Goal: Complete application form

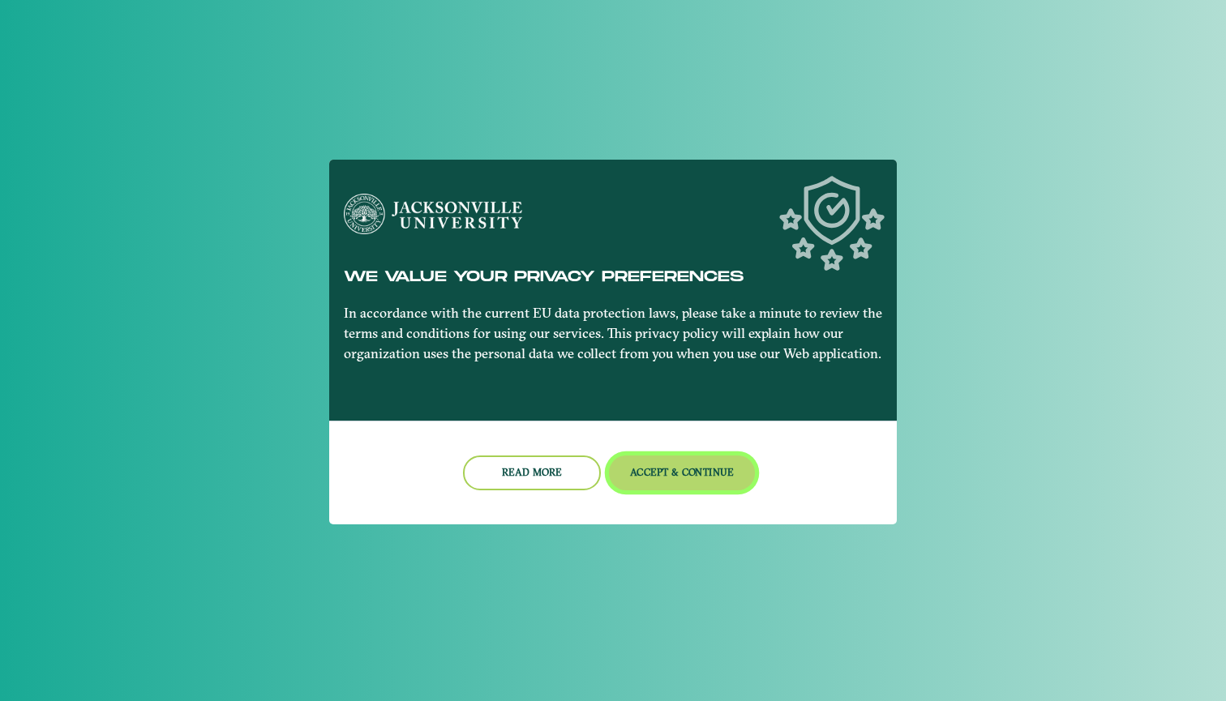
click at [677, 467] on button "Accept & Continue" at bounding box center [682, 473] width 147 height 35
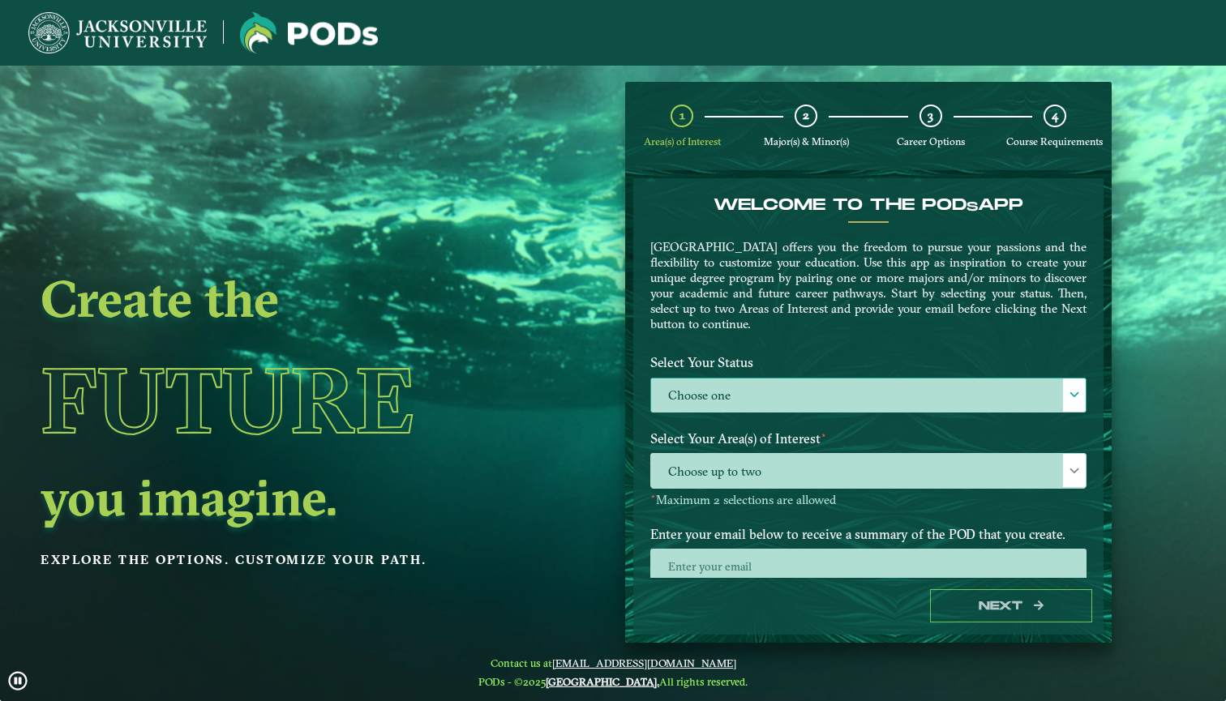
click at [733, 379] on label "Choose one" at bounding box center [868, 396] width 435 height 35
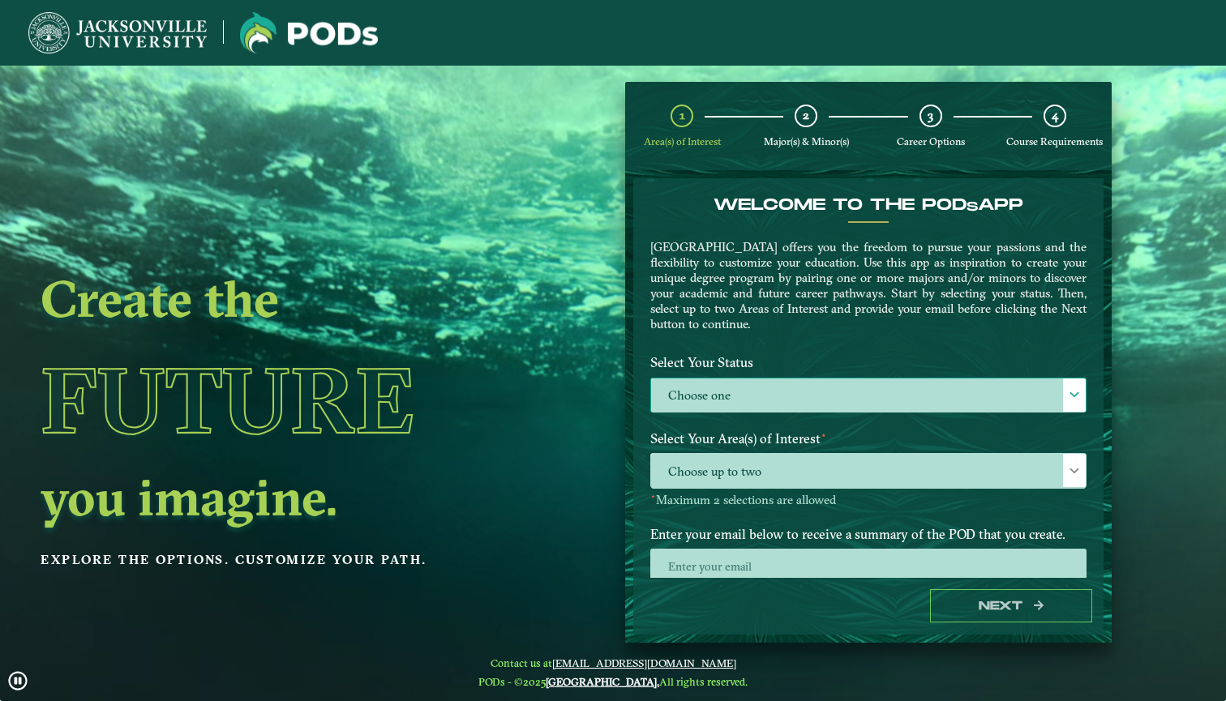
scroll to position [10, 73]
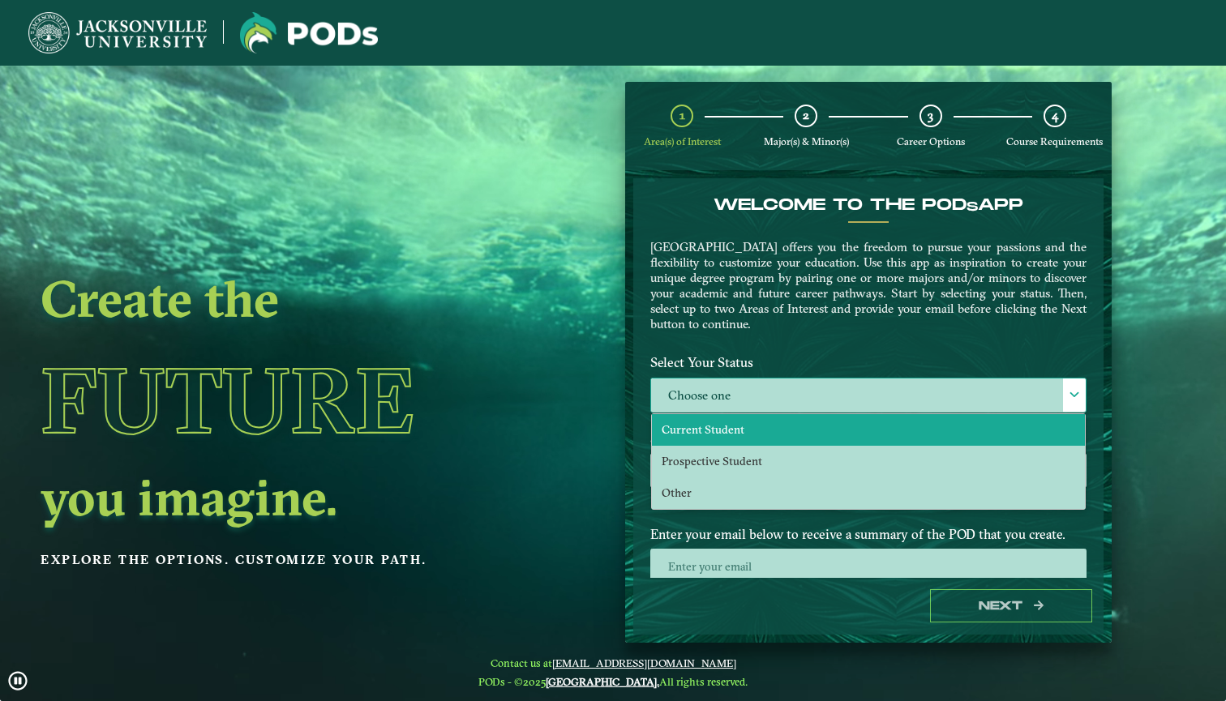
click at [737, 431] on span "Current Student" at bounding box center [703, 429] width 83 height 15
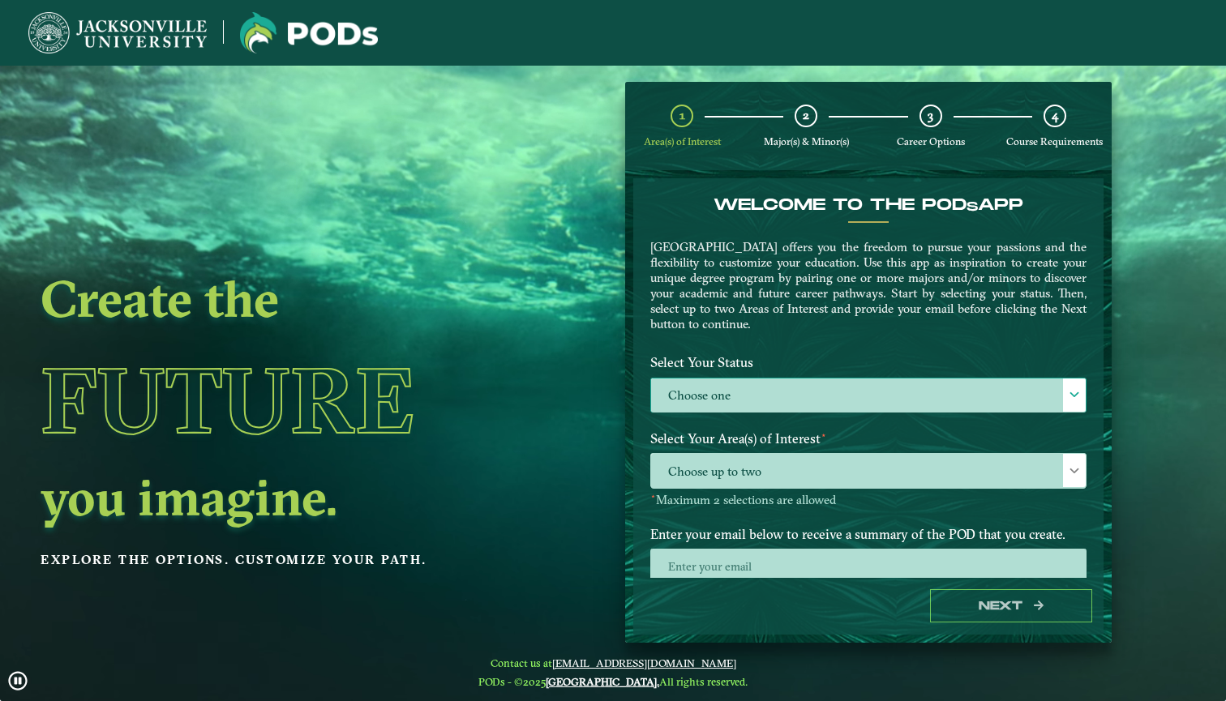
select select "[object Object]"
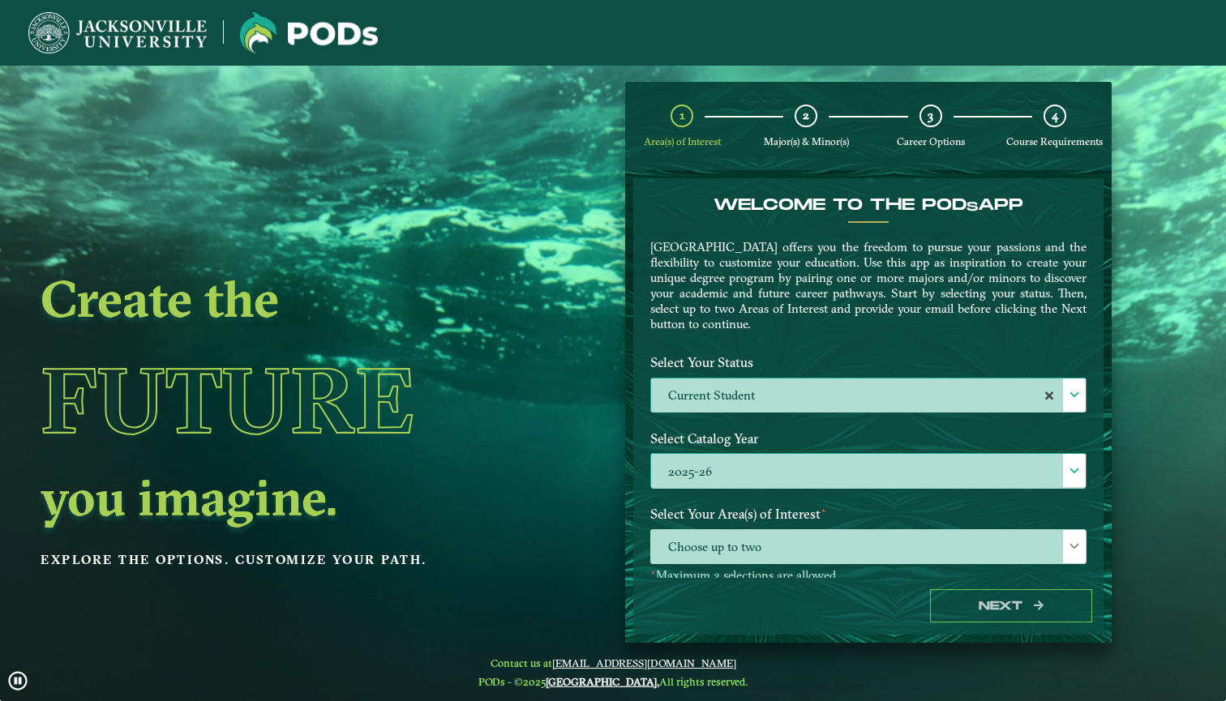
click at [737, 481] on label "2025-26" at bounding box center [868, 471] width 435 height 35
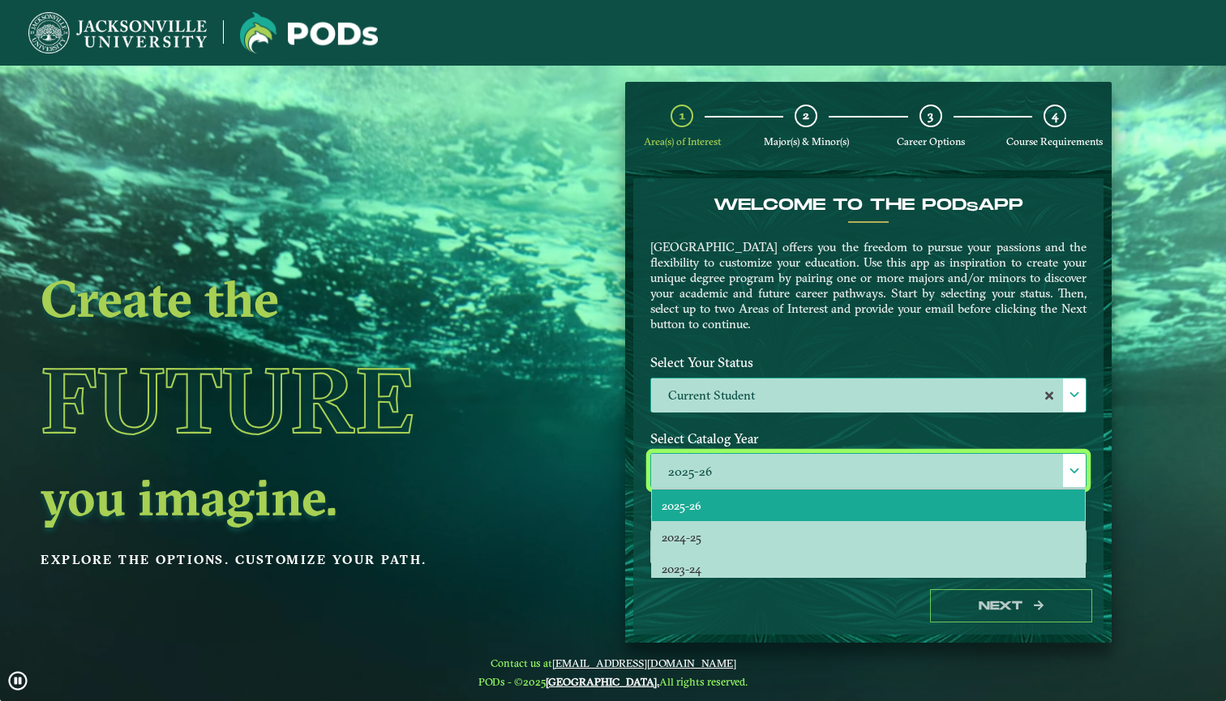
click at [735, 507] on li "2025-26" at bounding box center [868, 506] width 433 height 32
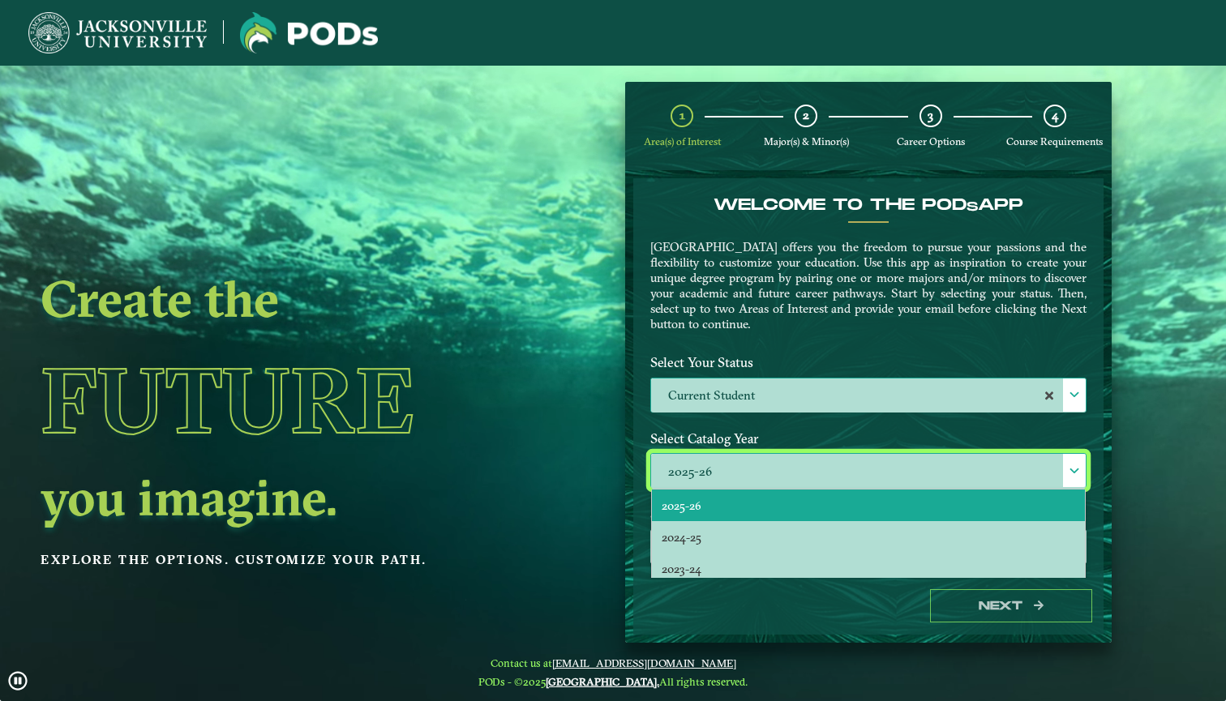
scroll to position [9, 73]
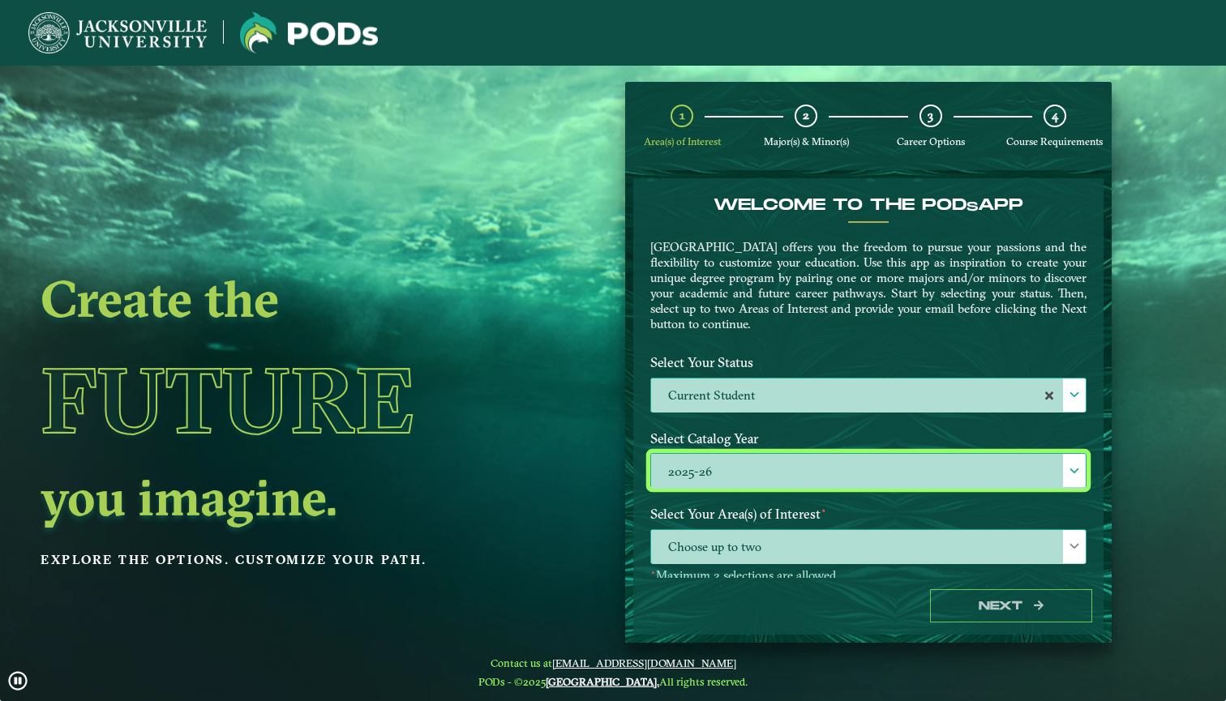
click at [745, 557] on span "Choose up to two" at bounding box center [868, 547] width 435 height 35
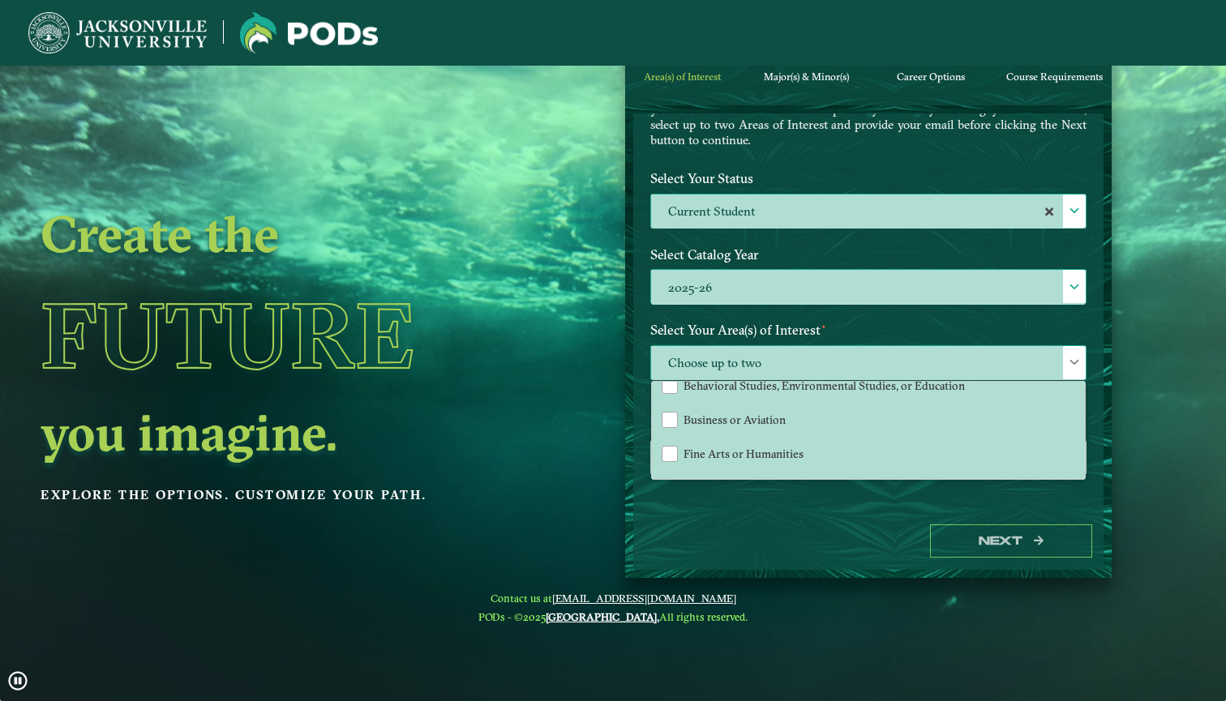
scroll to position [46, 0]
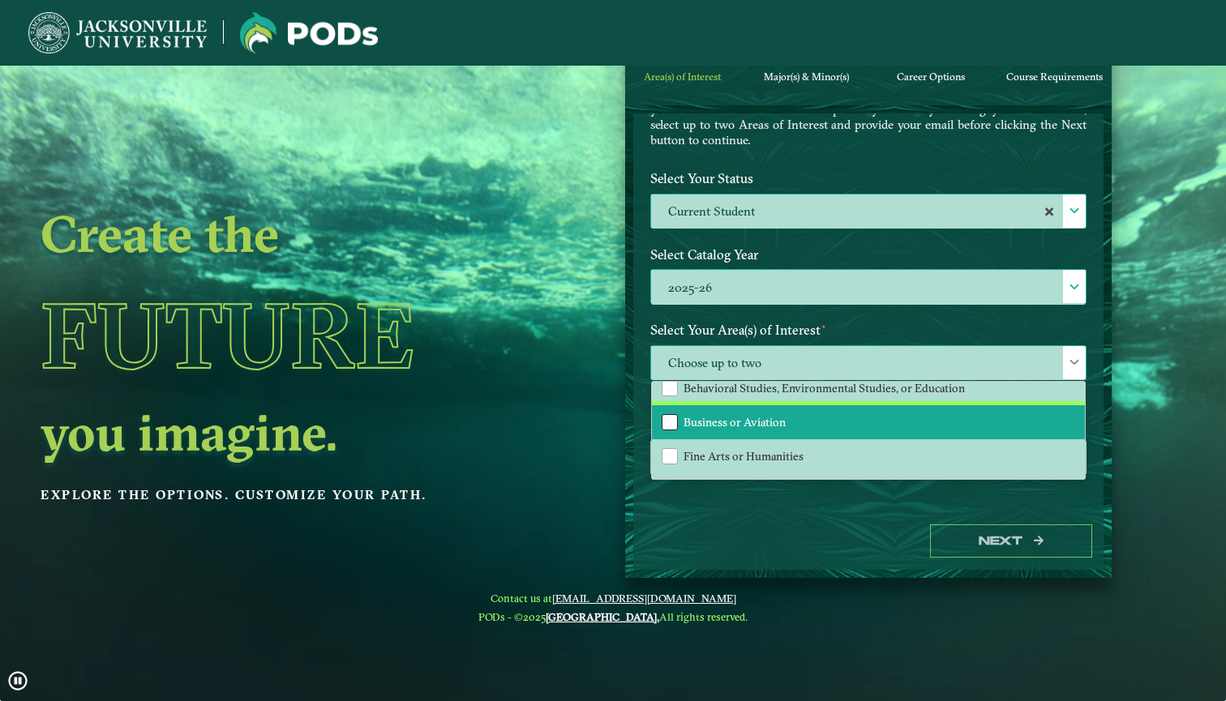
click at [668, 414] on div "Business or Aviation" at bounding box center [670, 422] width 16 height 16
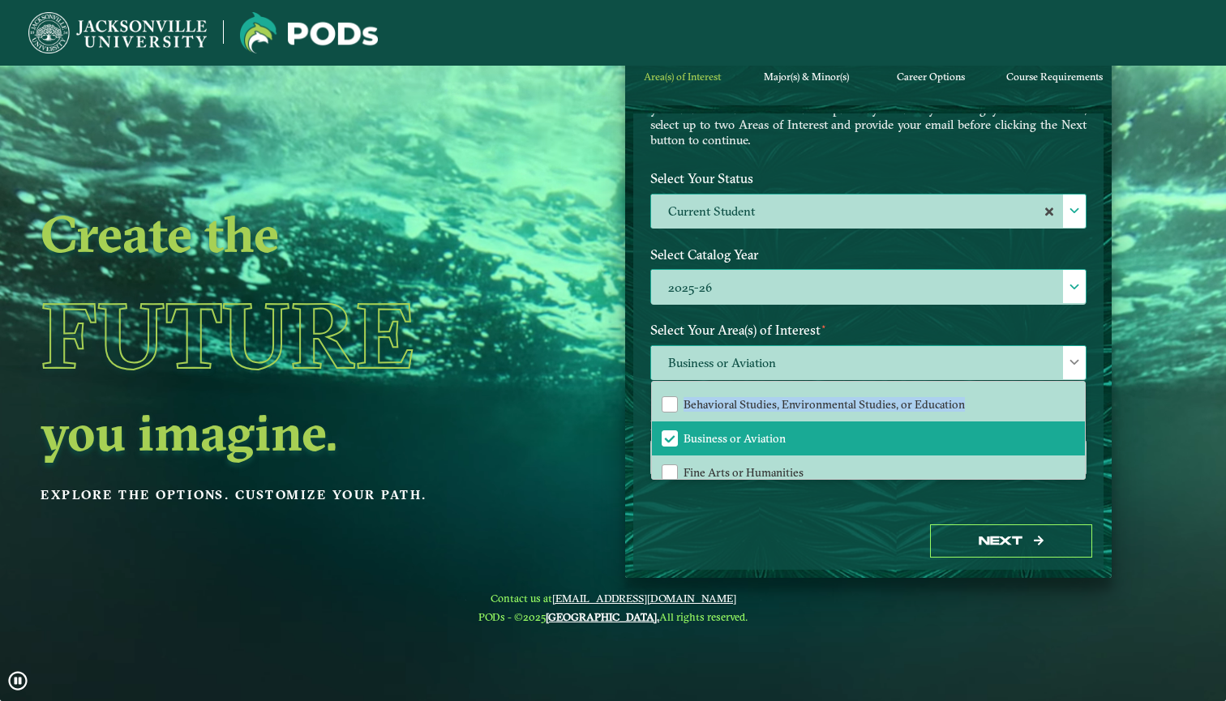
drag, startPoint x: 1077, startPoint y: 429, endPoint x: 1078, endPoint y: 375, distance: 54.3
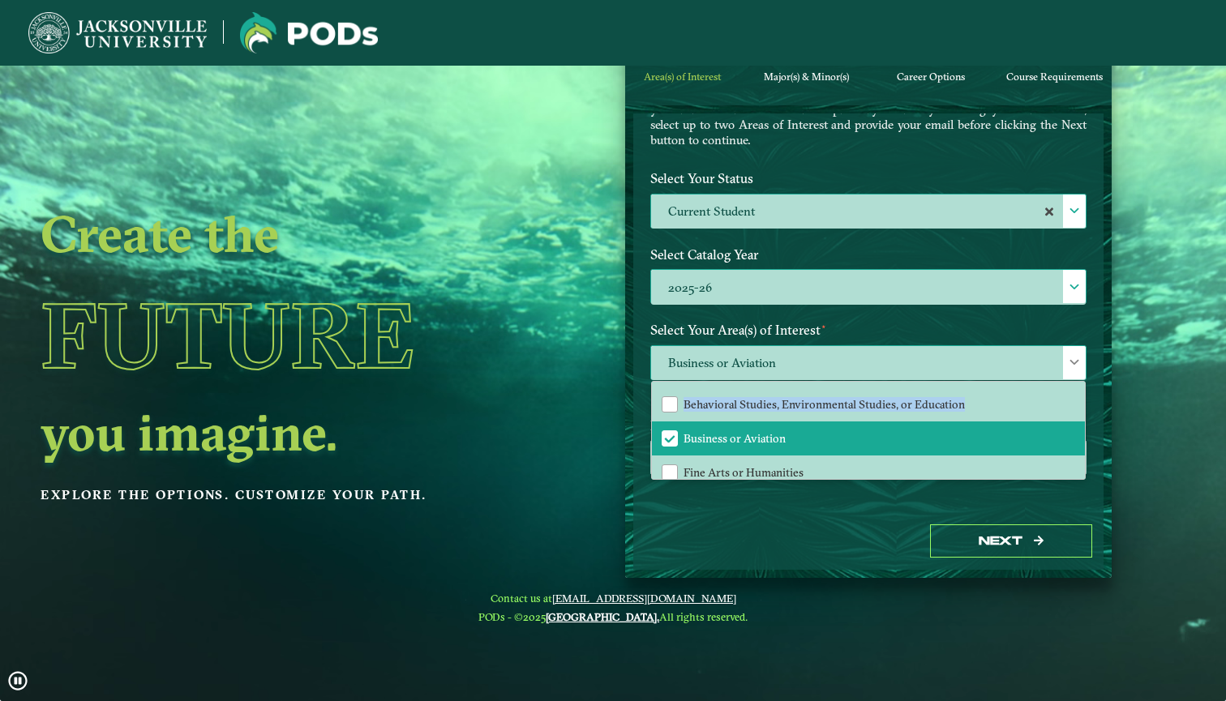
click at [1078, 374] on div "Business or Aviation All Behavioral Studies, Environmental Studies, or Educatio…" at bounding box center [868, 362] width 436 height 35
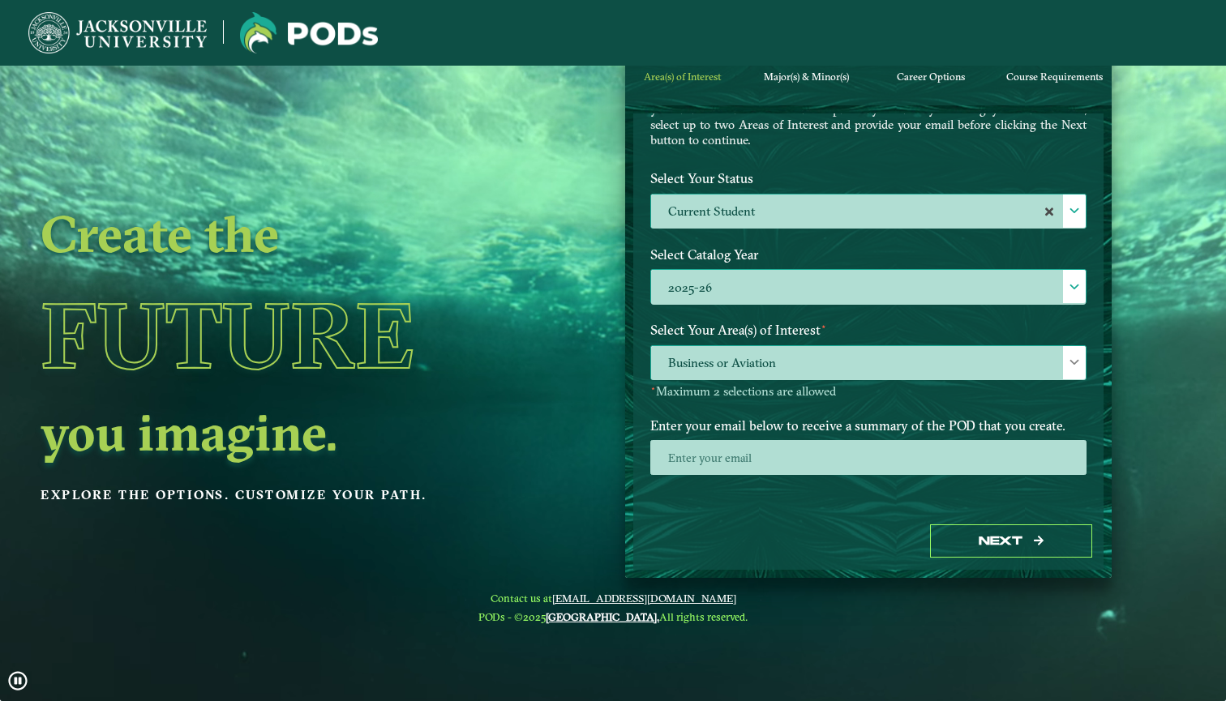
scroll to position [15, 0]
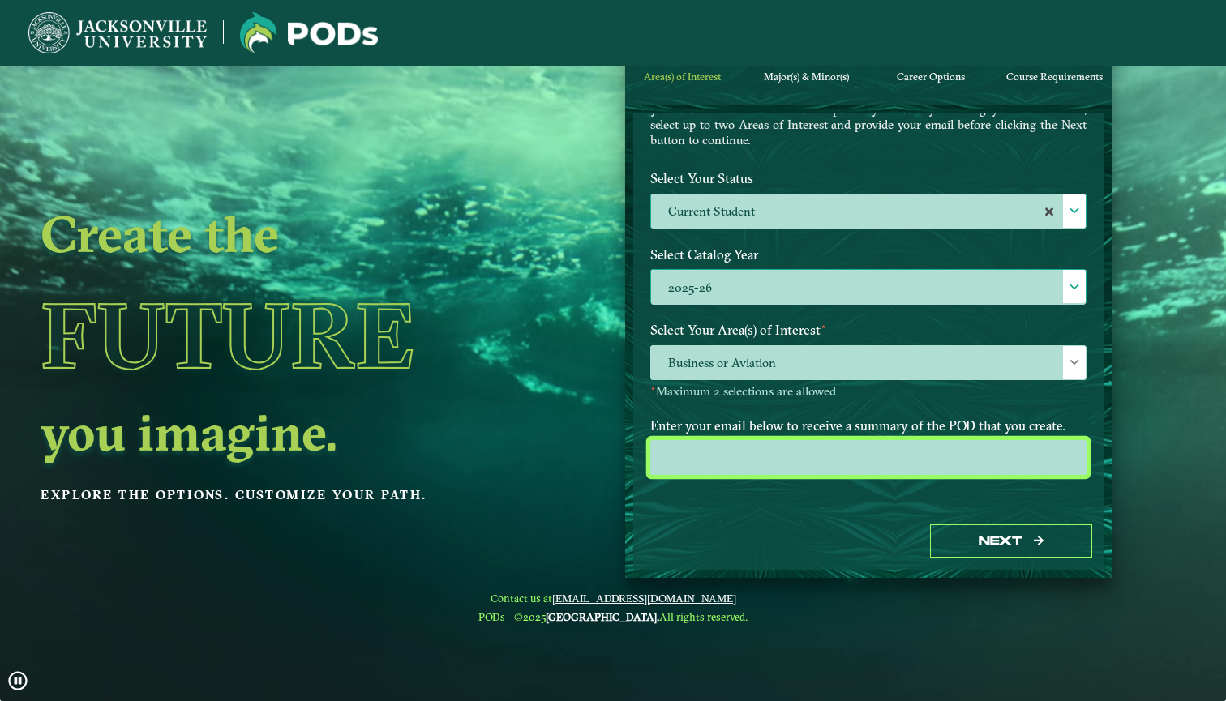
click at [965, 452] on input "email" at bounding box center [868, 457] width 436 height 35
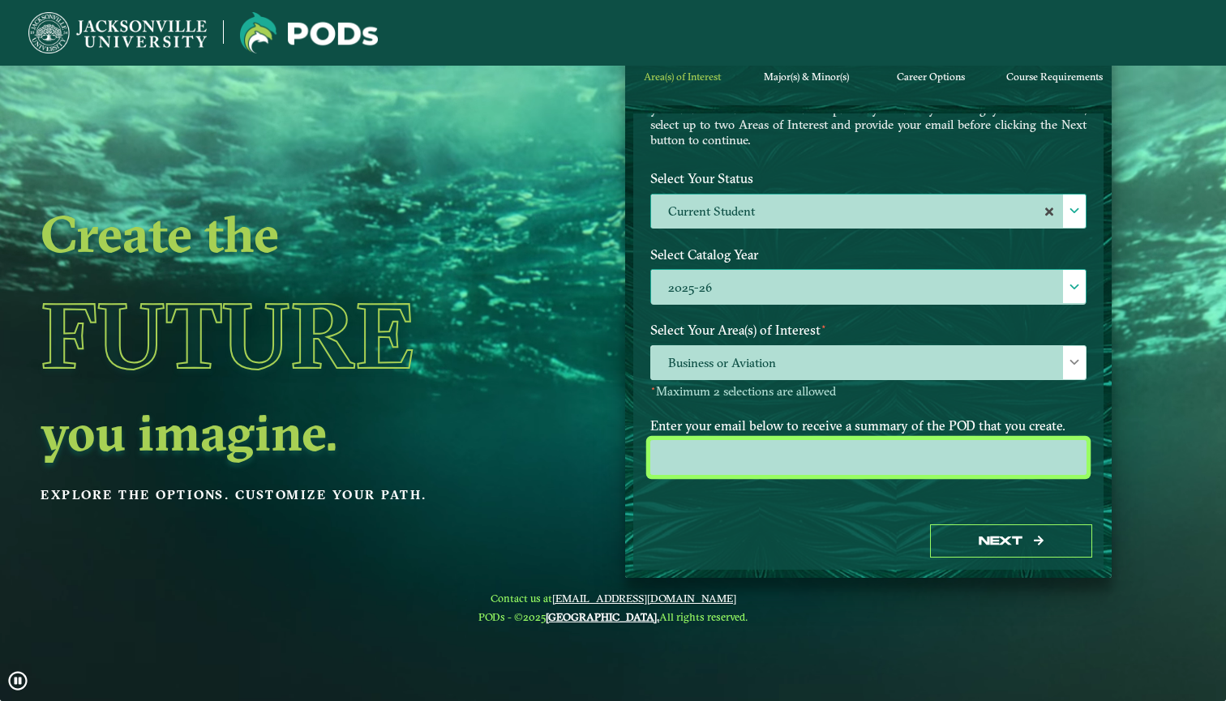
type input "[EMAIL_ADDRESS][DOMAIN_NAME]"
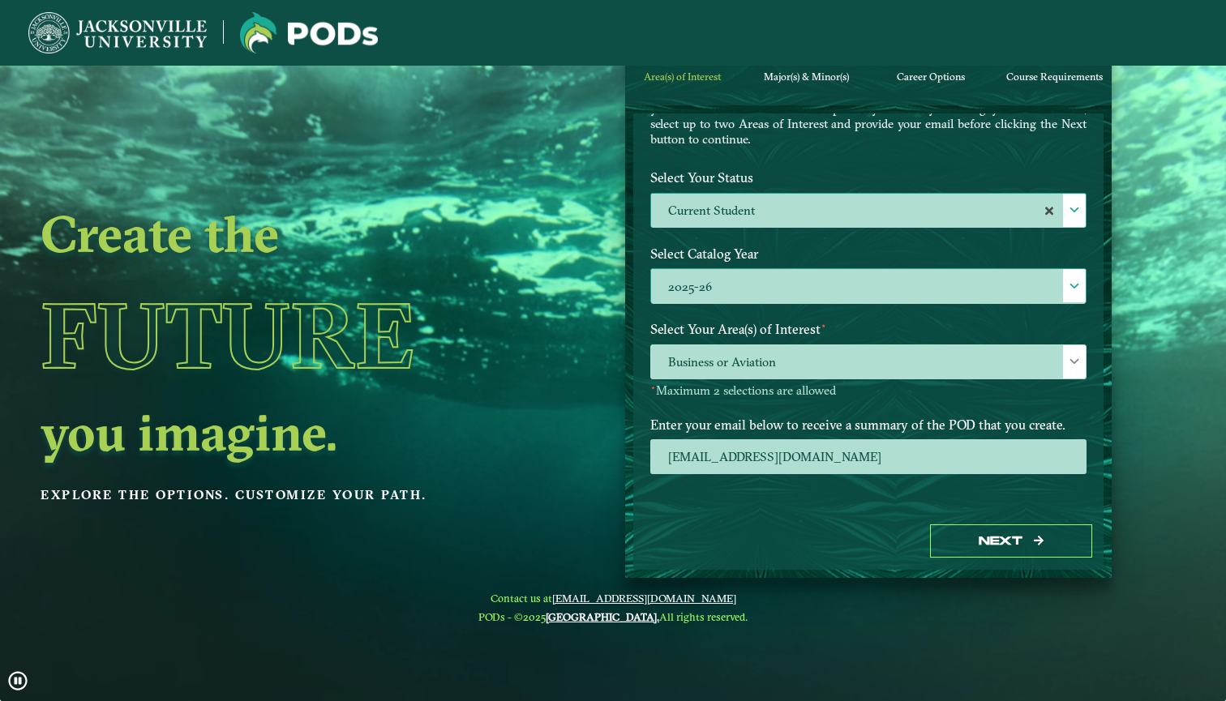
scroll to position [119, 0]
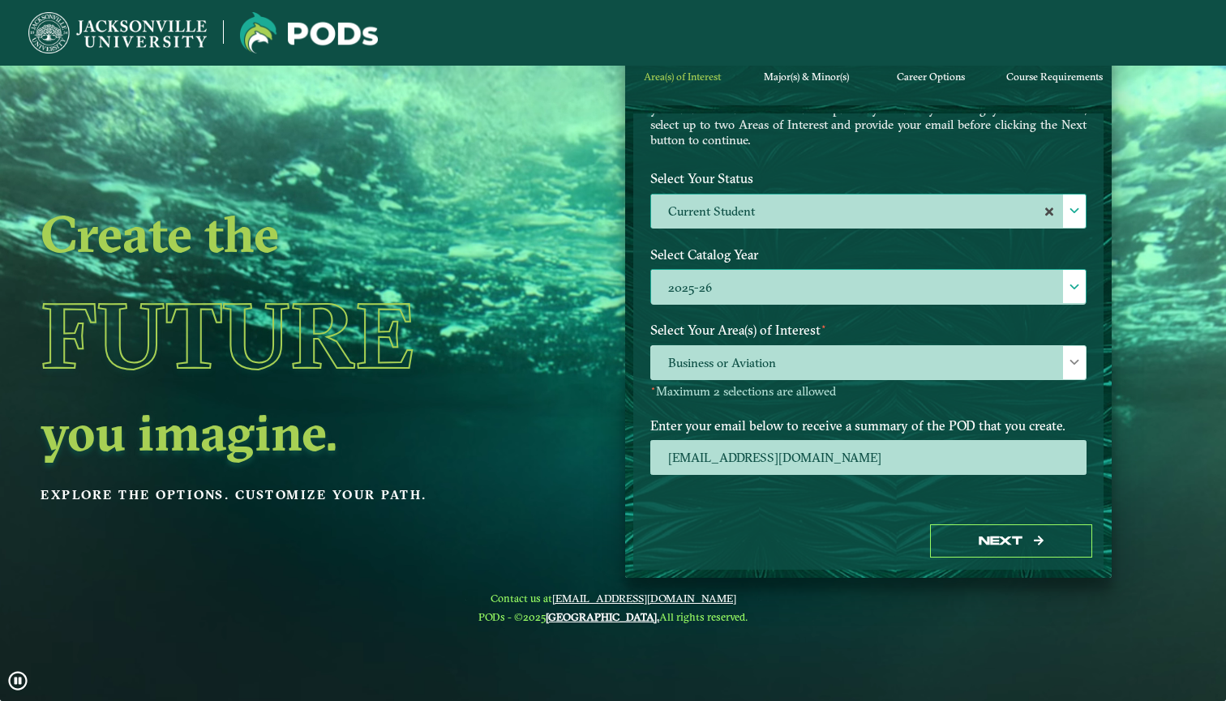
click at [886, 528] on div "Next" at bounding box center [868, 541] width 470 height 56
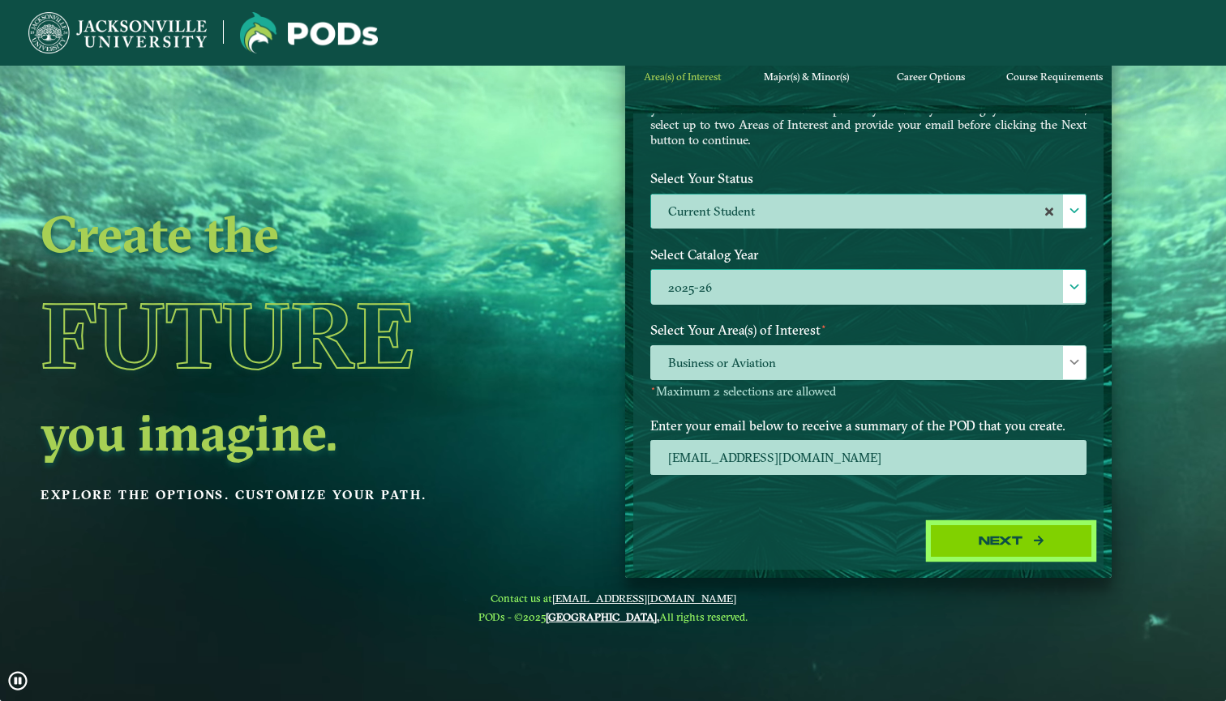
click at [992, 533] on button "Next" at bounding box center [1011, 541] width 162 height 33
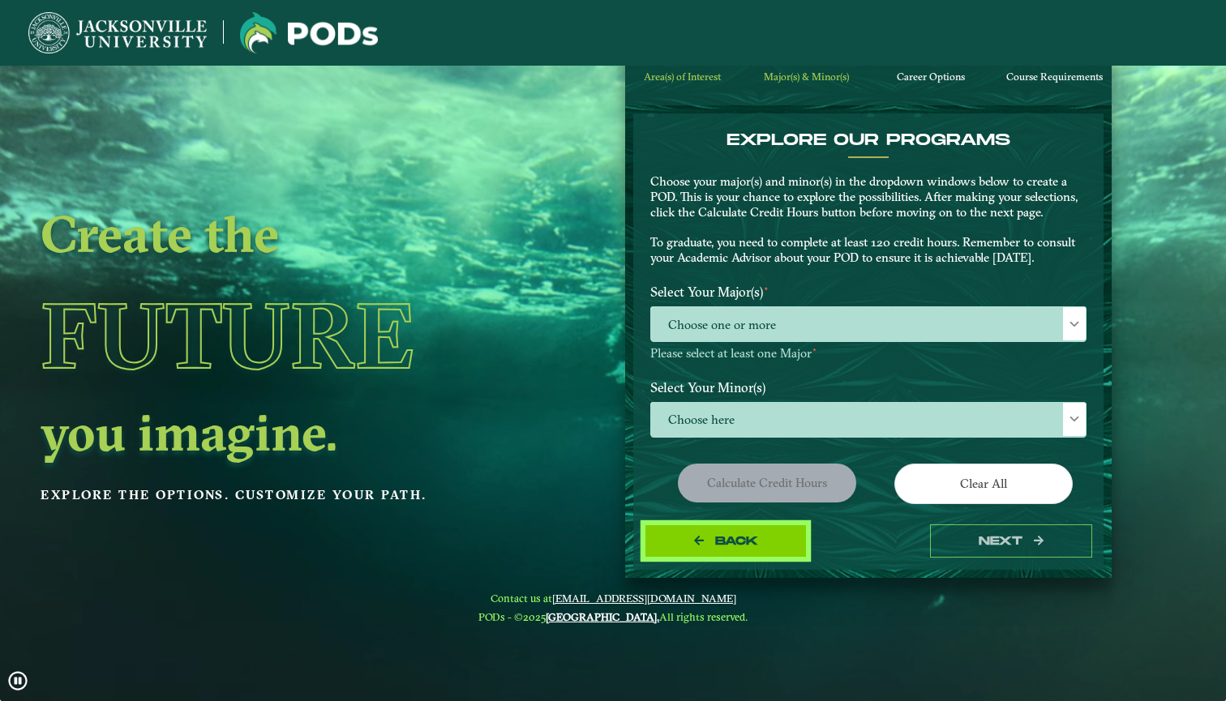
click at [771, 538] on button "Back" at bounding box center [726, 541] width 162 height 33
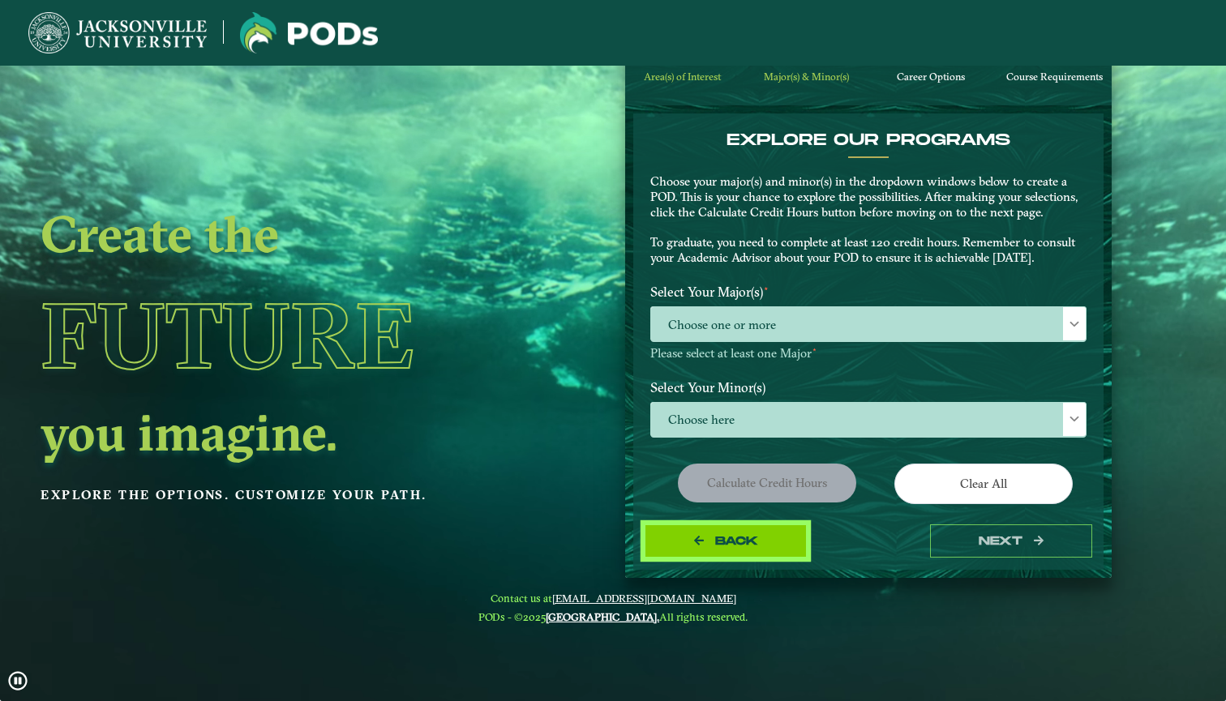
select select "[object Object]"
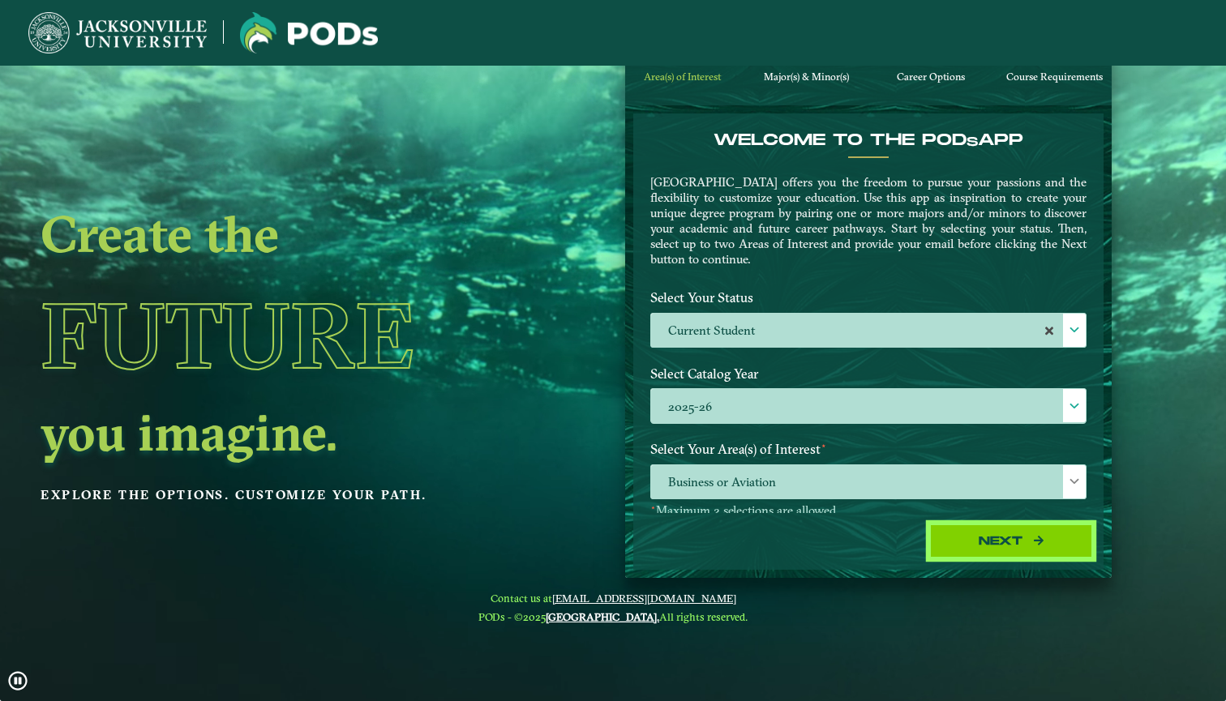
click at [990, 544] on button "Next" at bounding box center [1011, 541] width 162 height 33
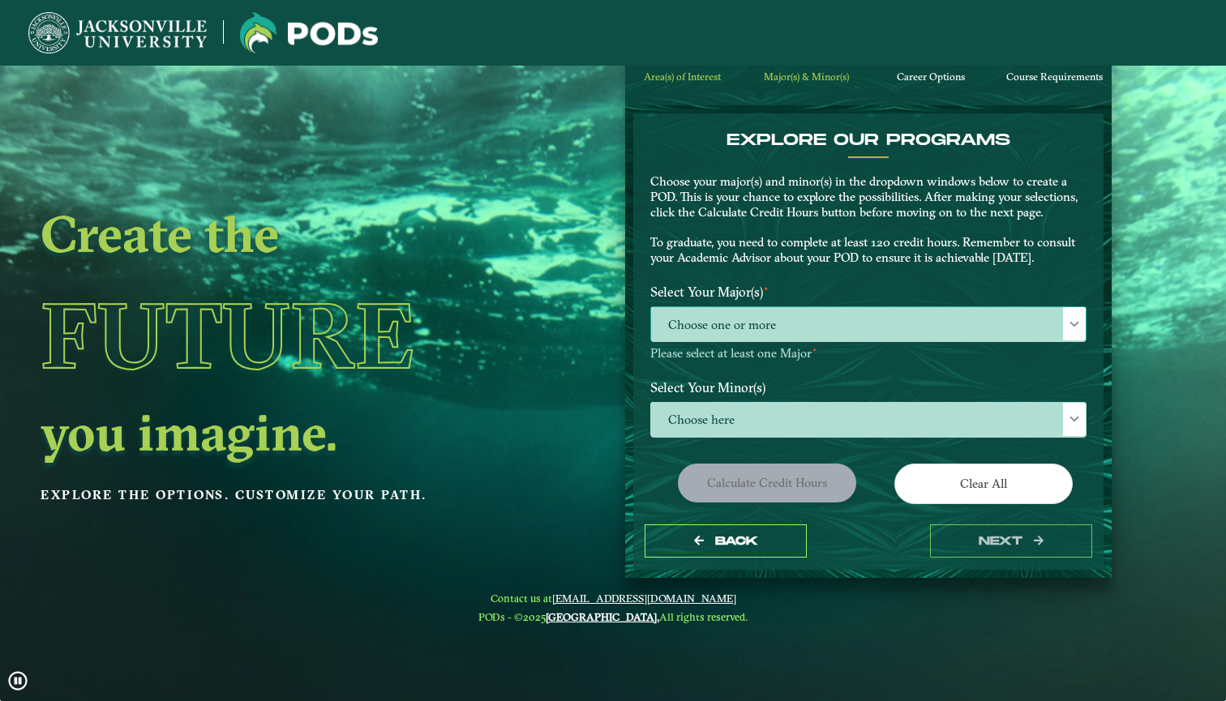
click at [821, 317] on span "Choose one or more" at bounding box center [868, 324] width 435 height 35
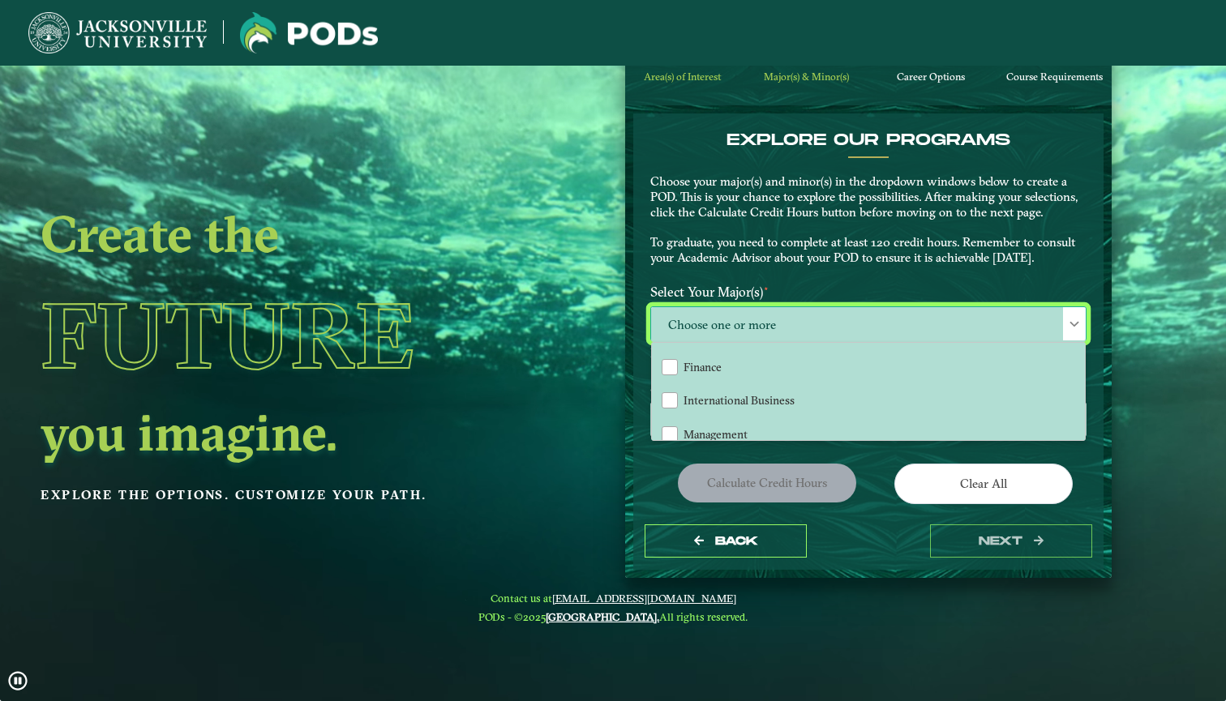
scroll to position [165, 0]
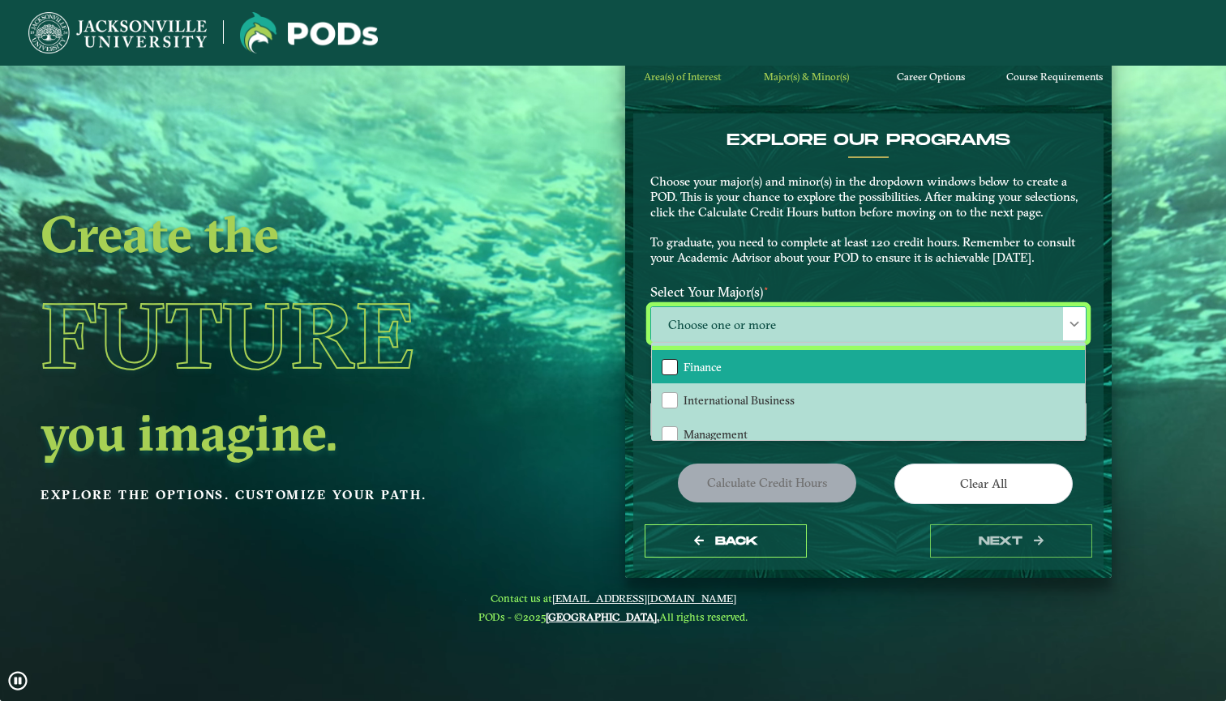
click at [662, 359] on div "Finance" at bounding box center [670, 367] width 16 height 16
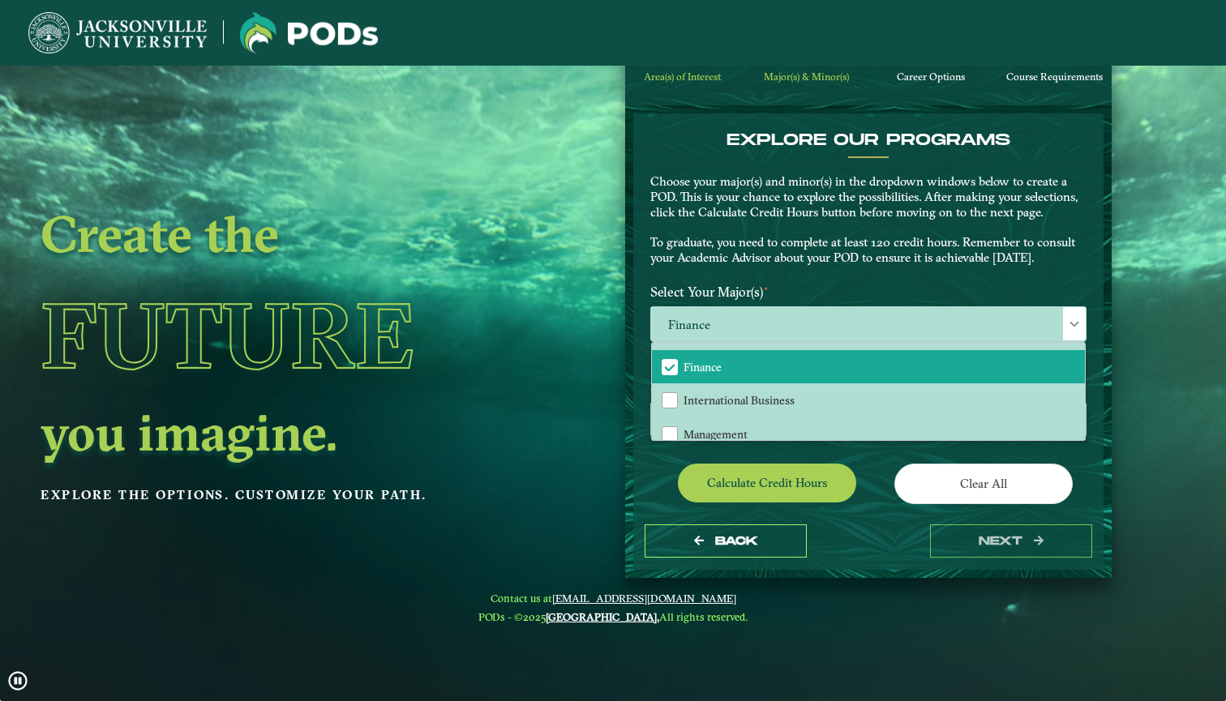
click at [1123, 428] on ngx-dashboard "Create the Future you imagine. Explore the options. Customize your path. Area(s…" at bounding box center [613, 297] width 1226 height 561
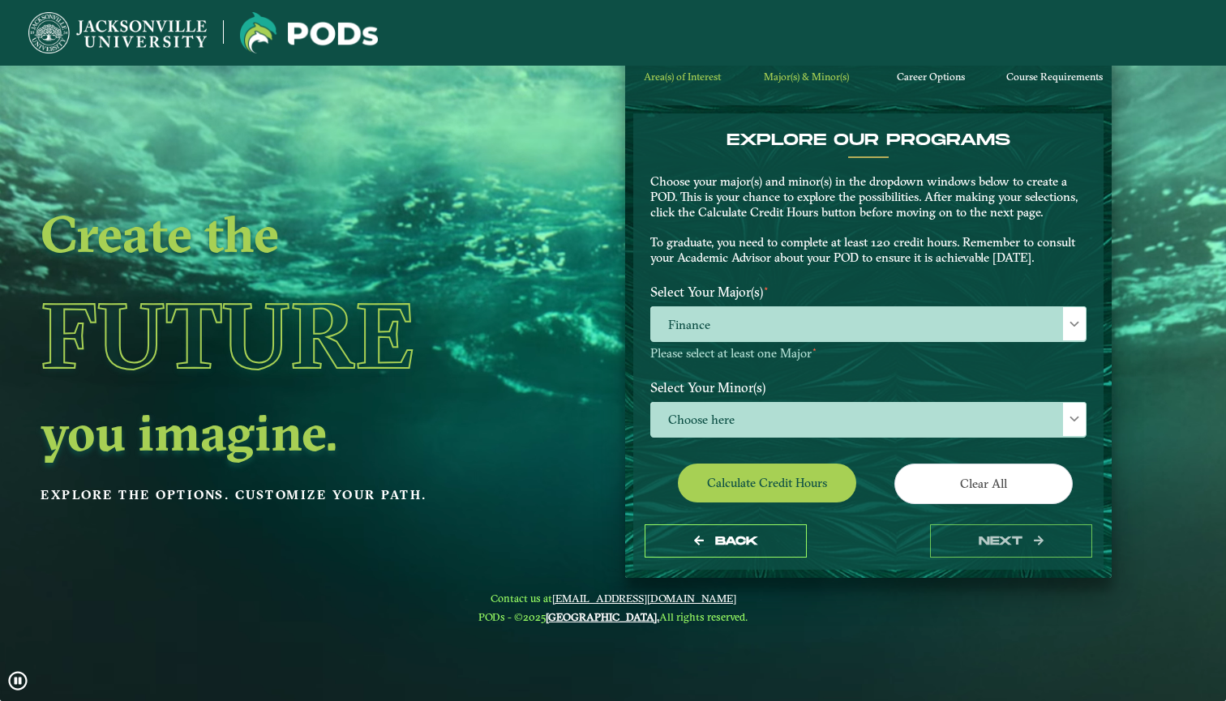
click at [1029, 339] on p-multiselect "Finance" at bounding box center [868, 337] width 436 height 15
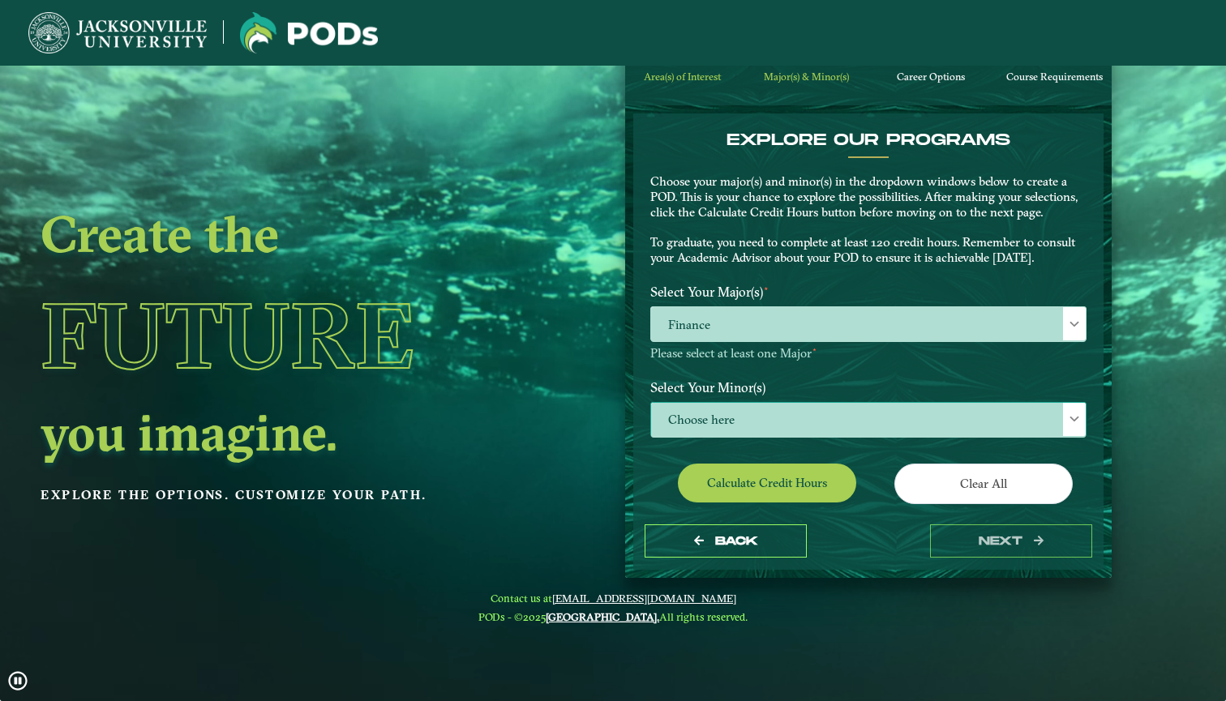
click at [1010, 406] on span "Choose here" at bounding box center [868, 420] width 435 height 35
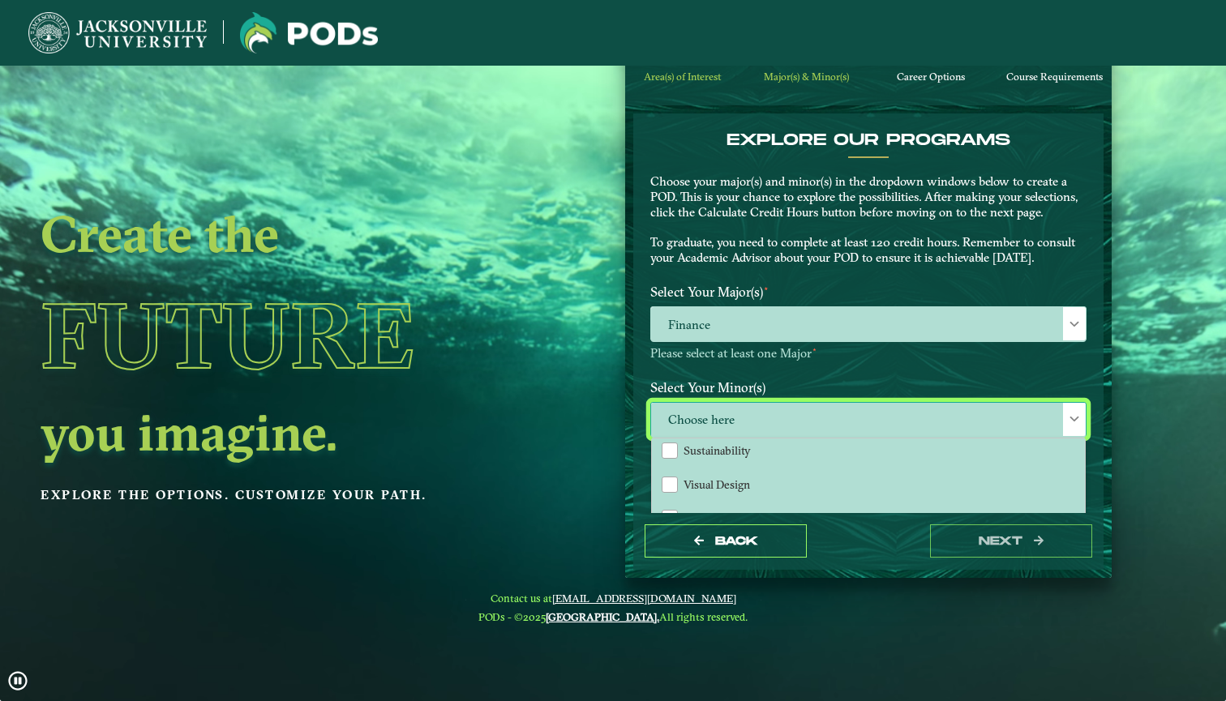
scroll to position [1766, 0]
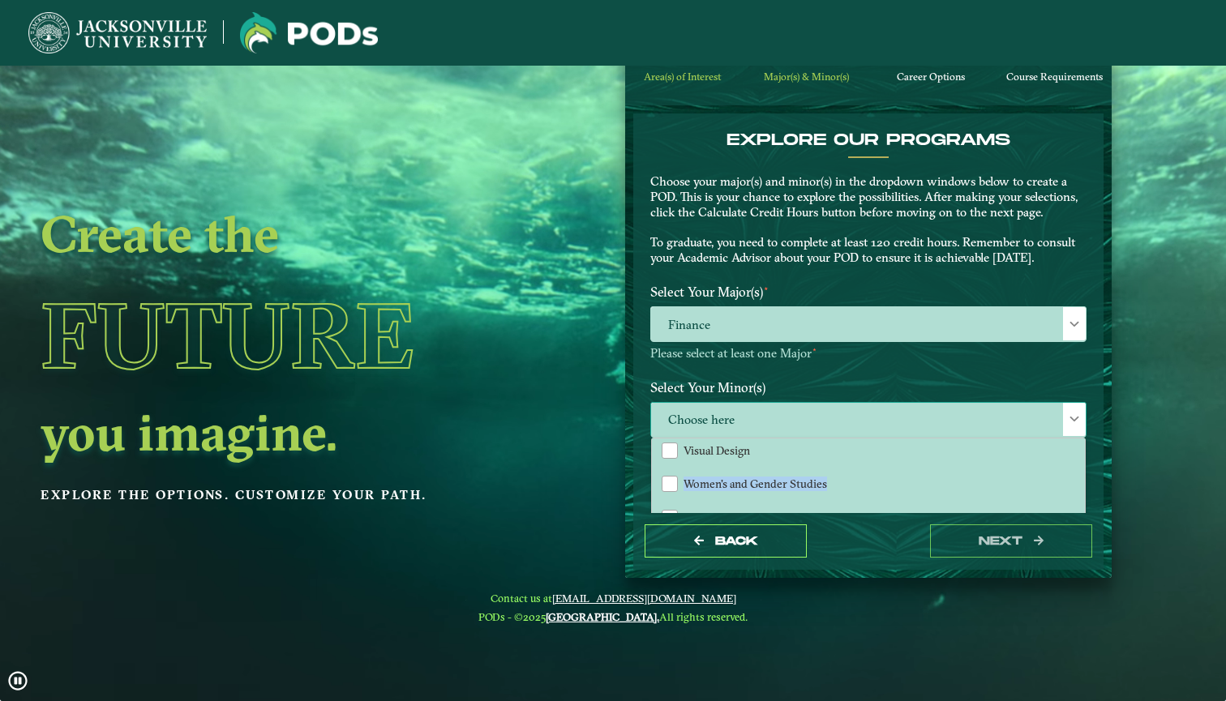
drag, startPoint x: 1077, startPoint y: 466, endPoint x: 1075, endPoint y: 494, distance: 27.6
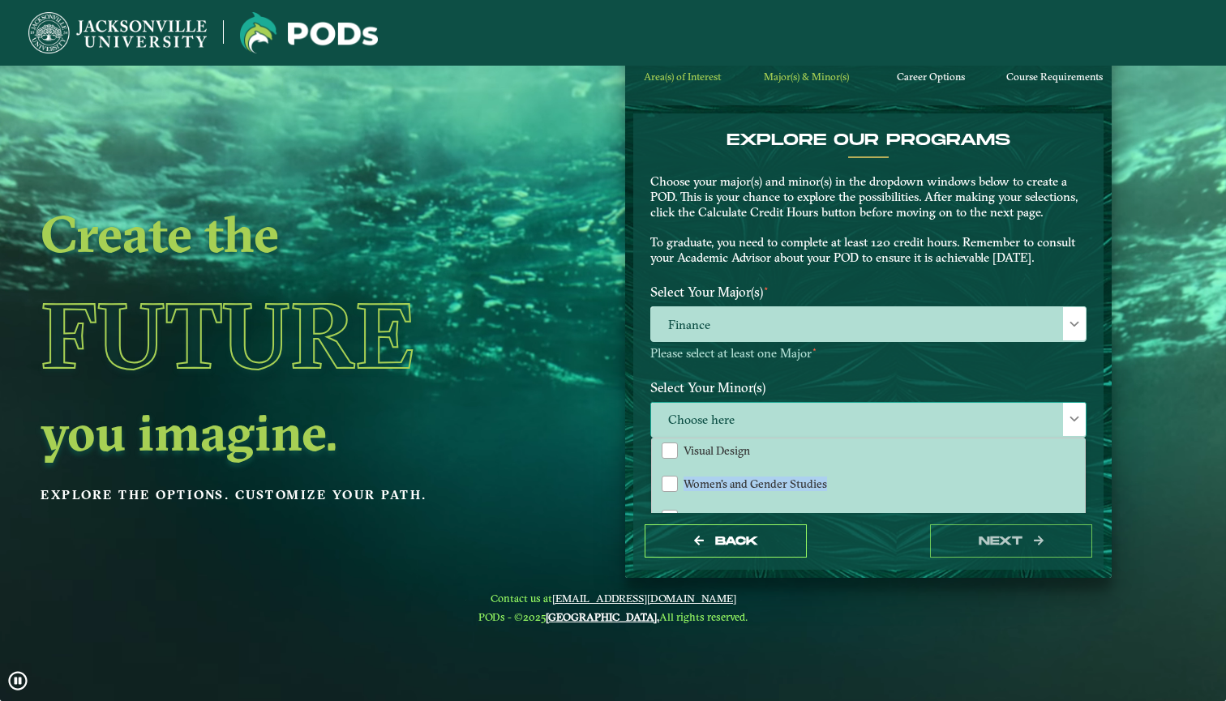
click at [1075, 494] on div "Accounting Animation Applied Economics Applied Mathematics Art Aviation Managem…" at bounding box center [868, 487] width 433 height 97
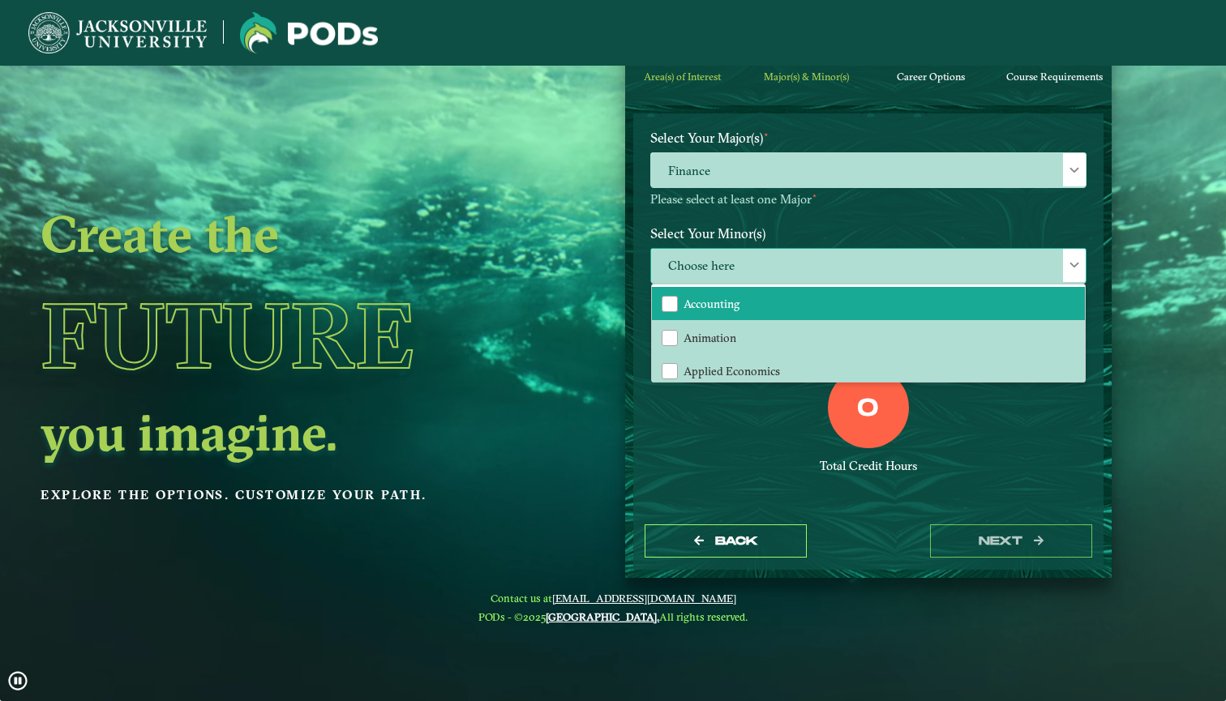
scroll to position [0, 0]
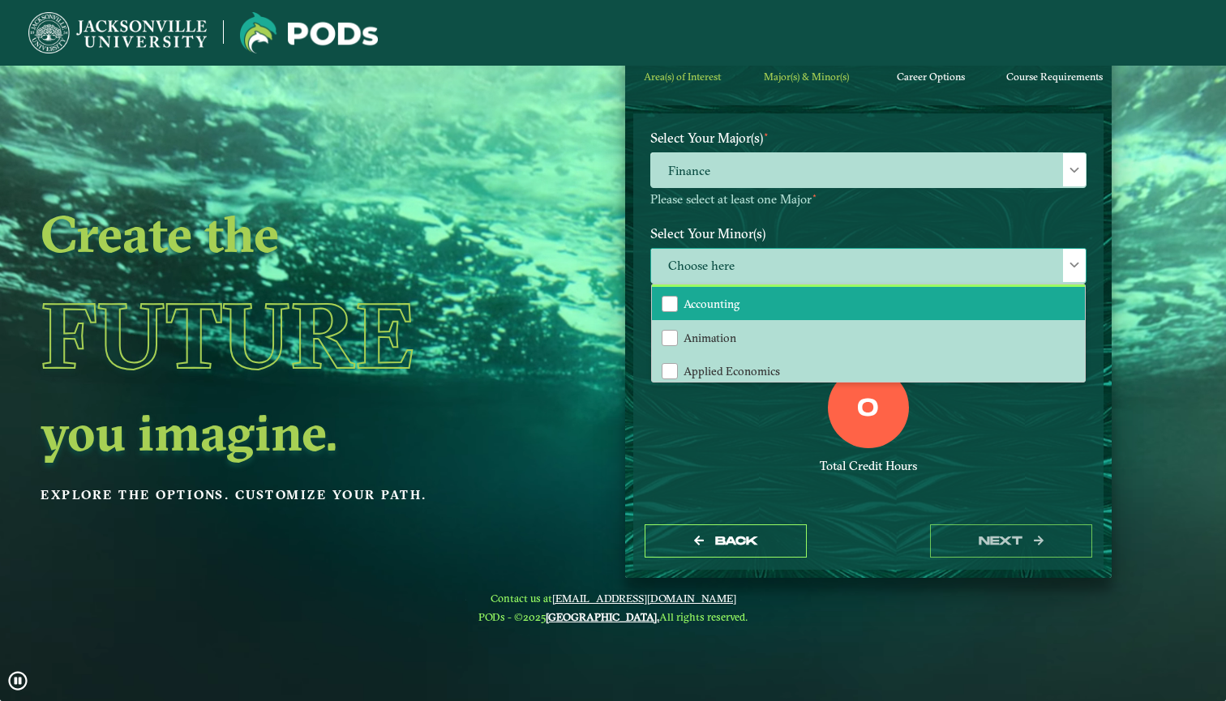
click at [810, 304] on li "Accounting" at bounding box center [868, 304] width 433 height 34
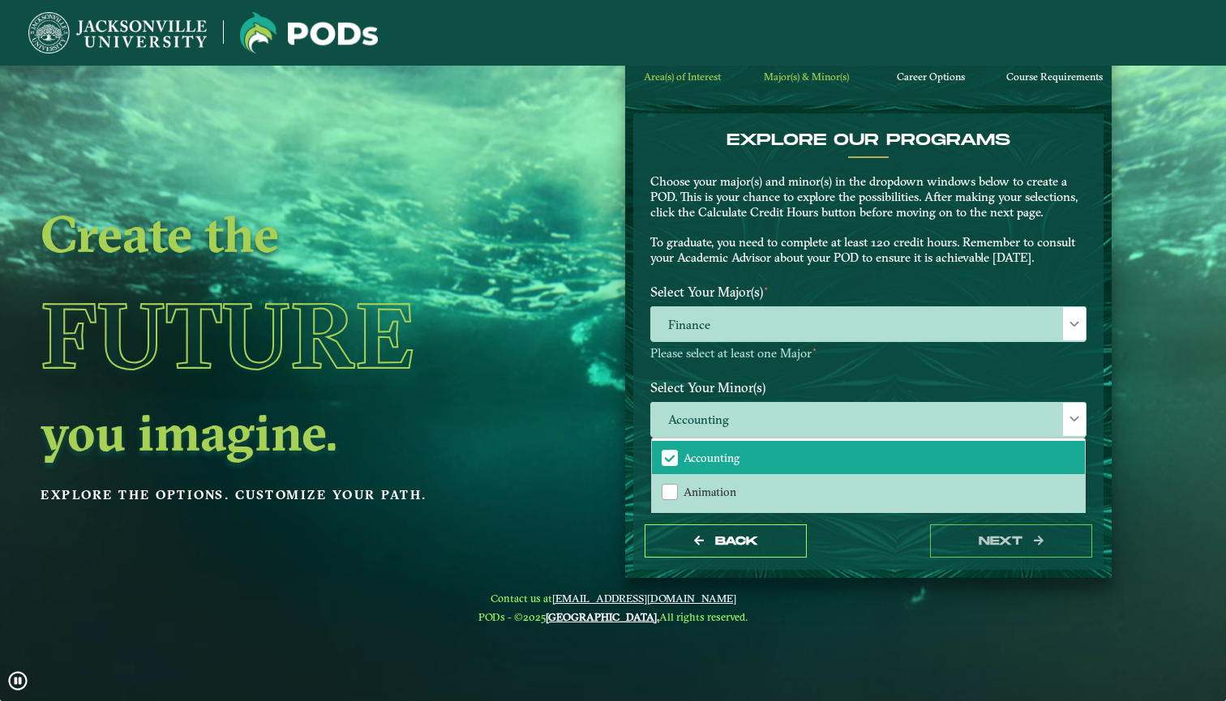
click at [837, 379] on label "Select Your Minor(s)" at bounding box center [868, 387] width 461 height 30
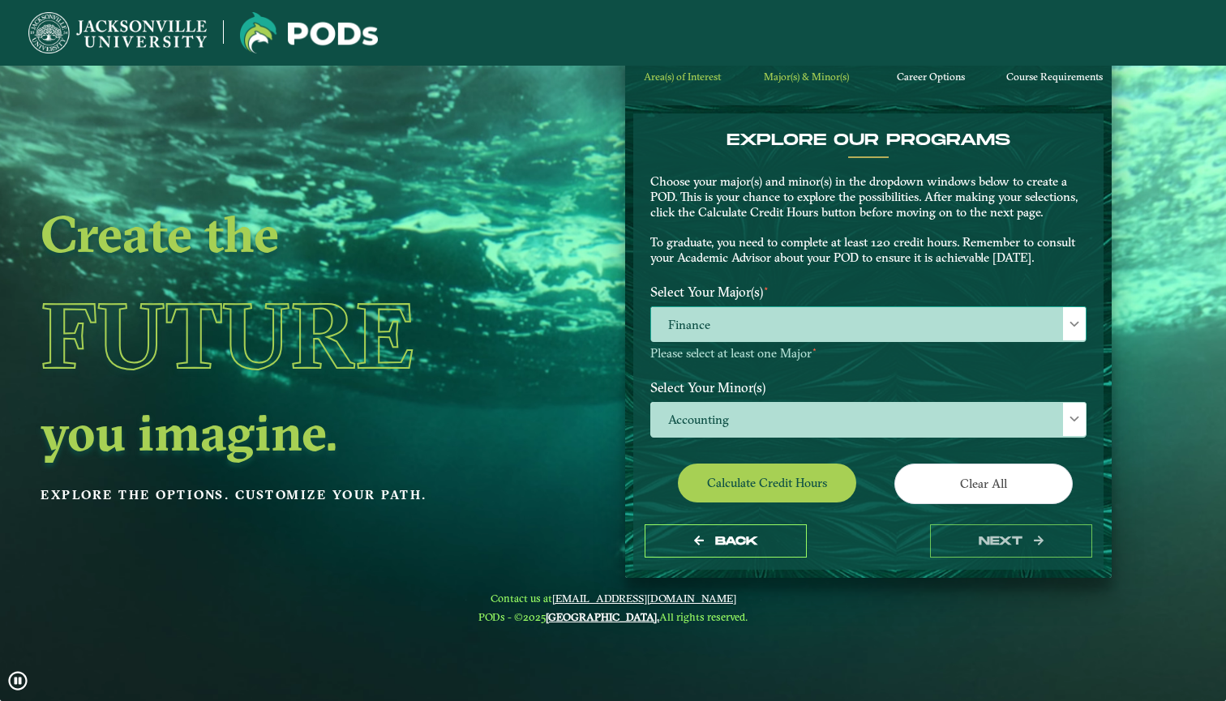
click at [831, 324] on span "Finance" at bounding box center [868, 324] width 435 height 35
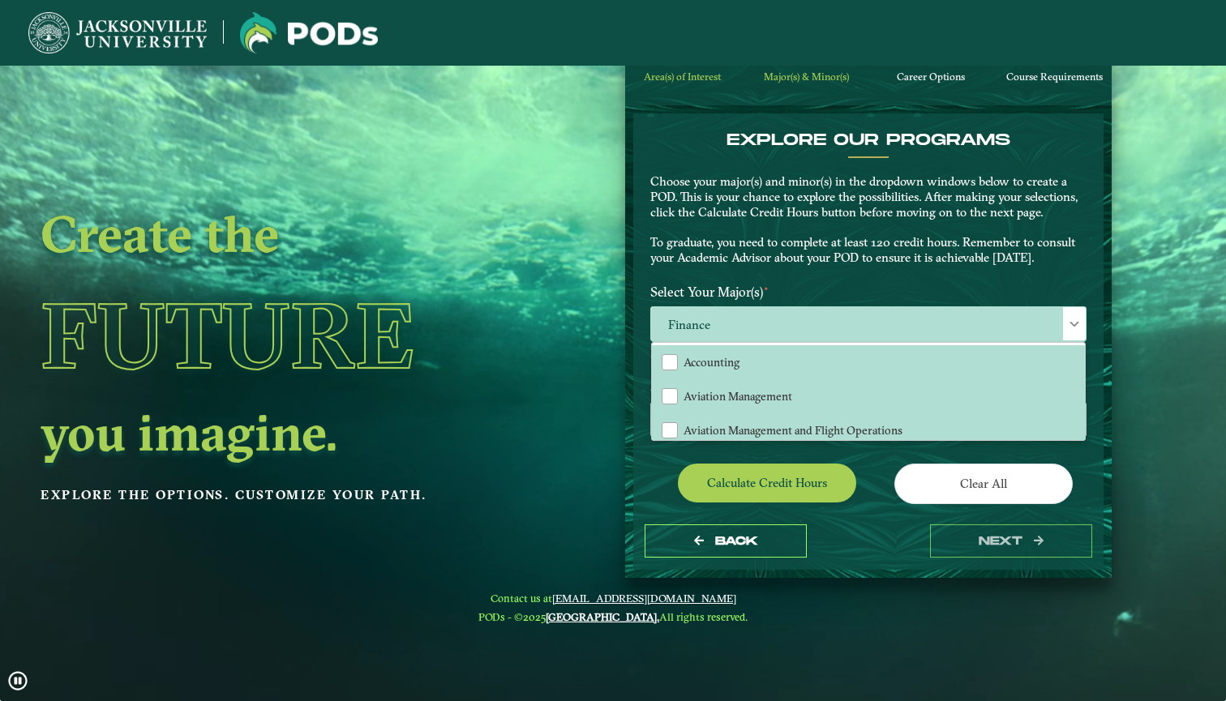
click at [882, 554] on div "Back next" at bounding box center [868, 541] width 470 height 56
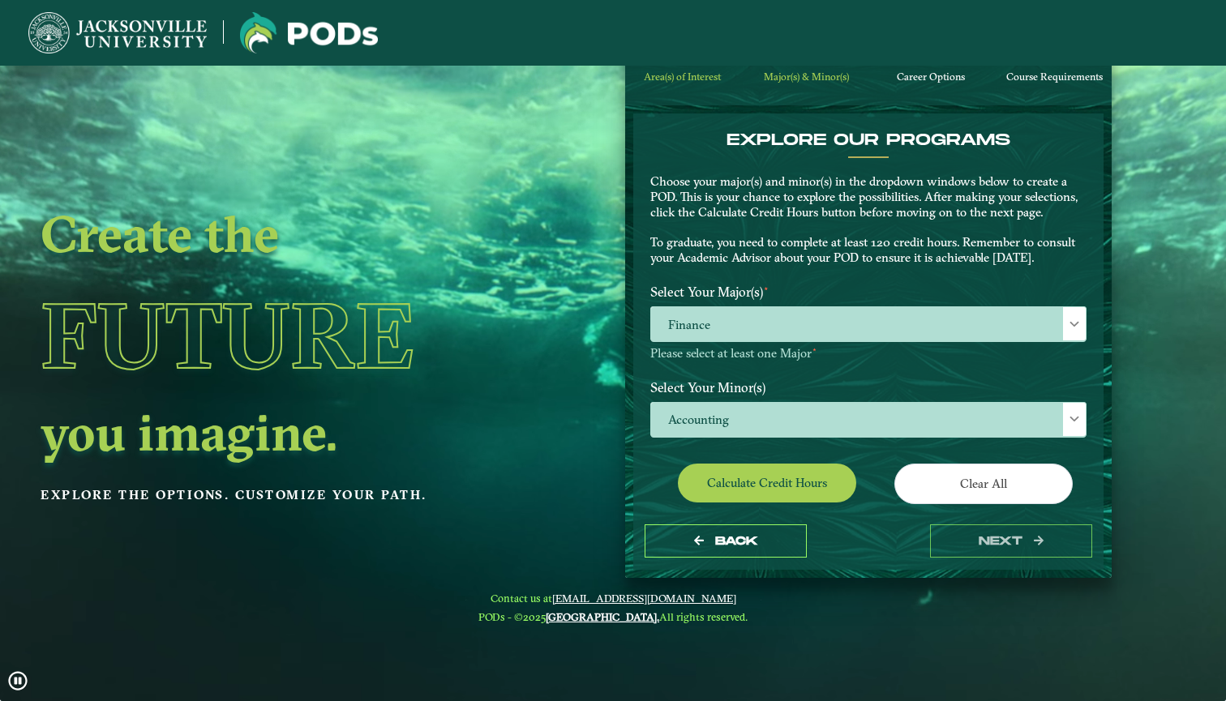
click at [782, 480] on button "Calculate credit hours" at bounding box center [767, 483] width 178 height 38
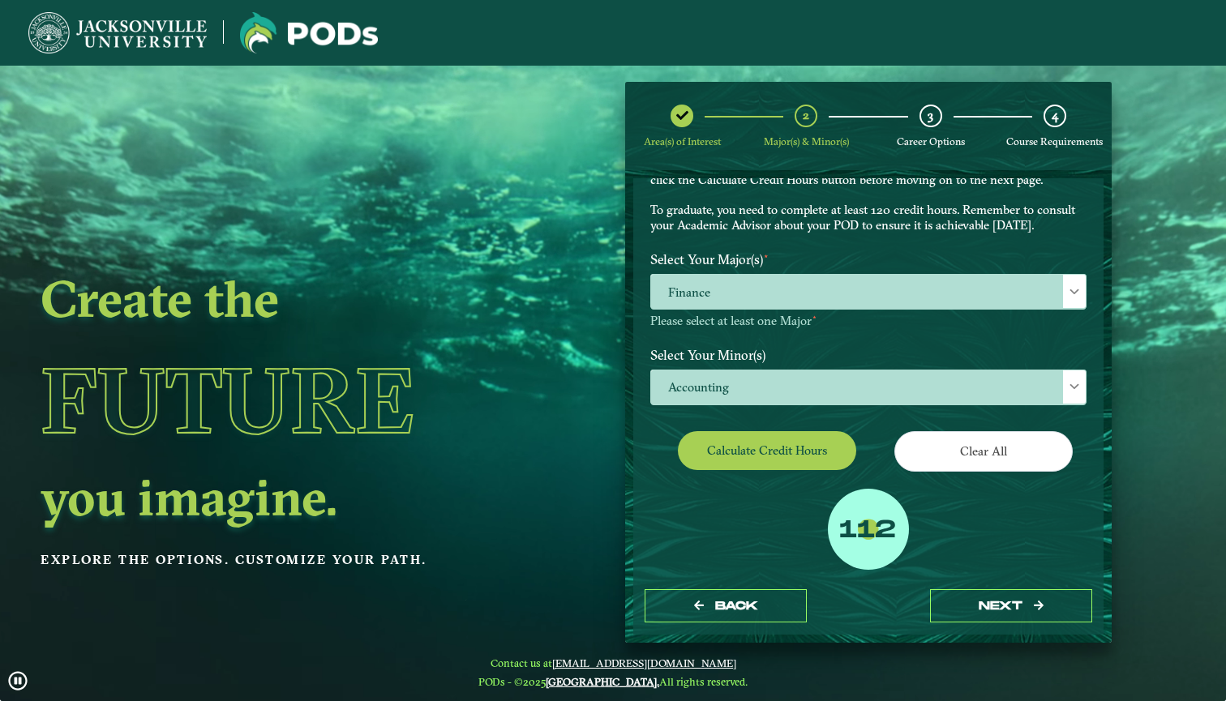
scroll to position [107, 0]
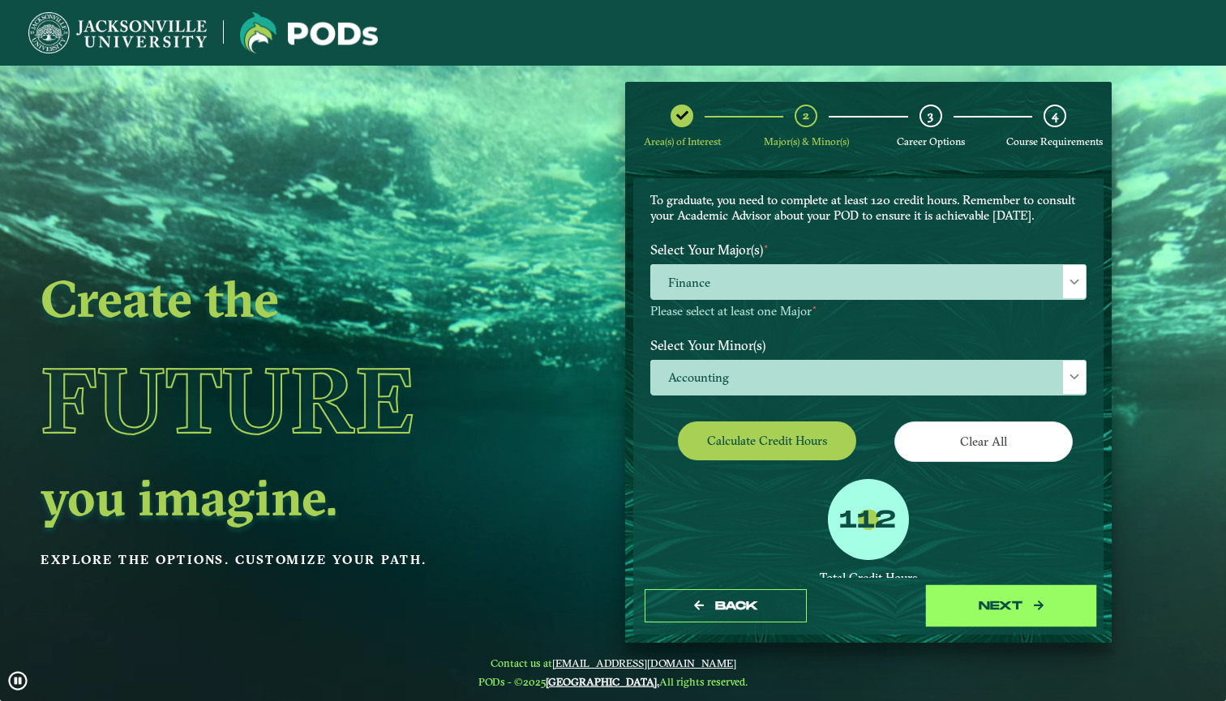
click at [988, 611] on button "next" at bounding box center [1011, 605] width 162 height 33
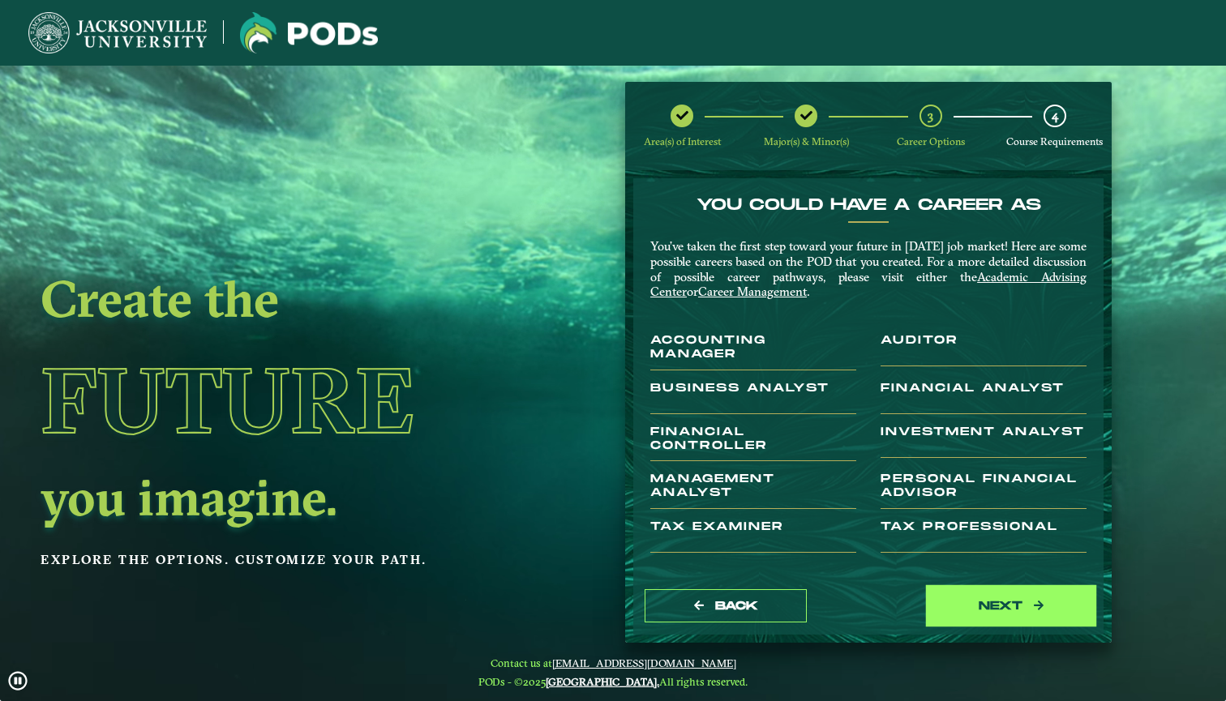
click at [984, 607] on button "next" at bounding box center [1011, 605] width 162 height 33
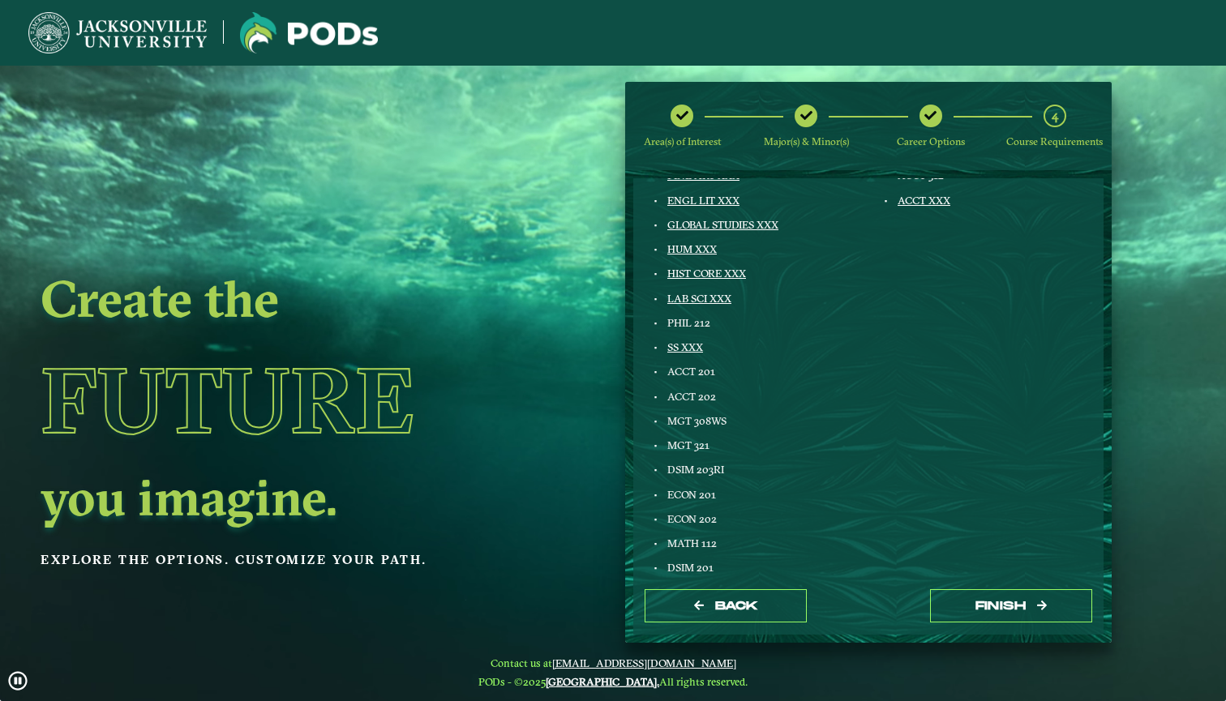
scroll to position [284, 0]
